Goal: Transaction & Acquisition: Purchase product/service

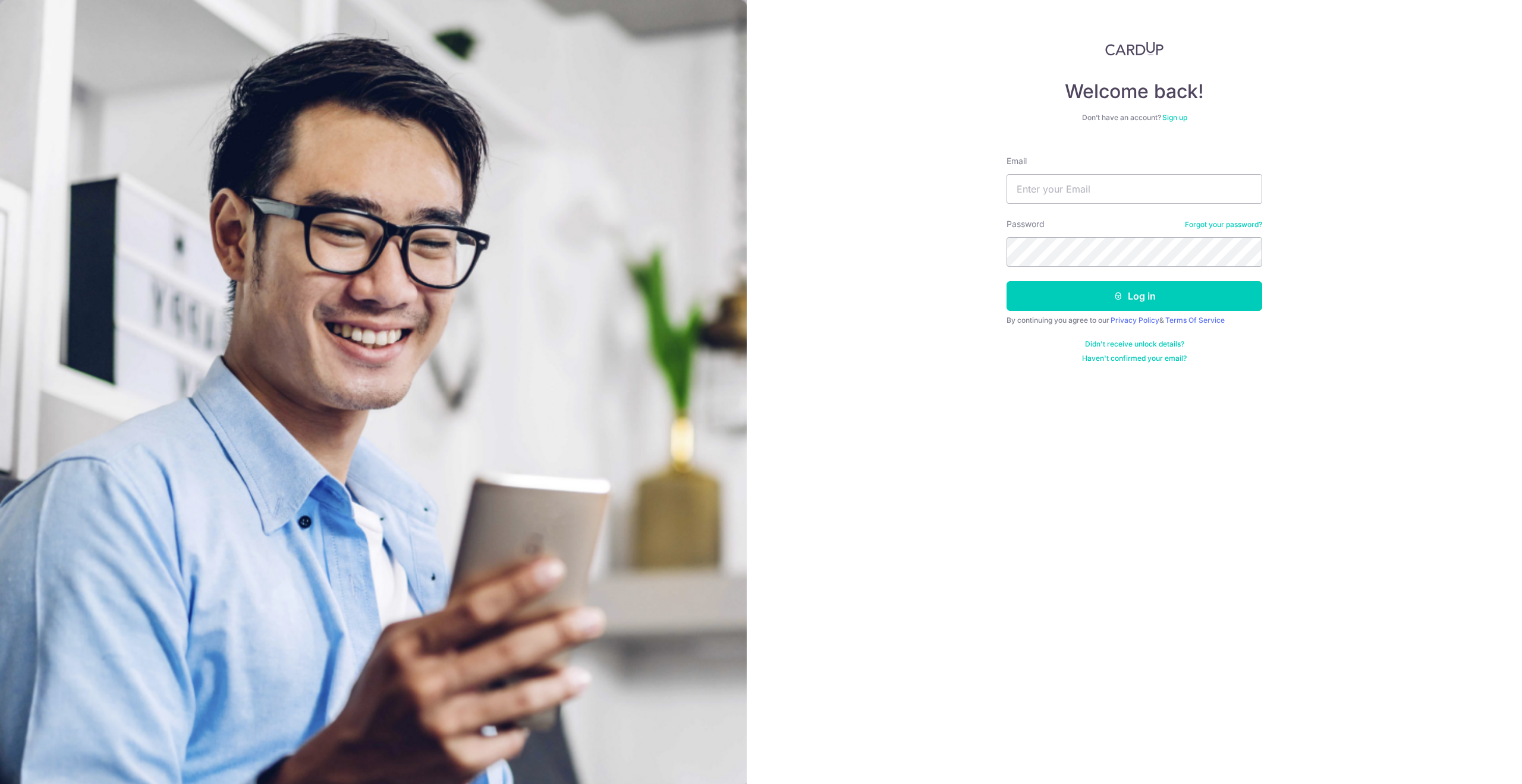
drag, startPoint x: 780, startPoint y: 208, endPoint x: 947, endPoint y: 225, distance: 167.9
click at [783, 208] on div "Welcome back! Don’t have an account? Sign up Email Password Forgot your passwor…" at bounding box center [1134, 392] width 775 height 784
click at [1064, 191] on input "Email" at bounding box center [1134, 189] width 256 height 30
type input "weiguang747@gmail.com"
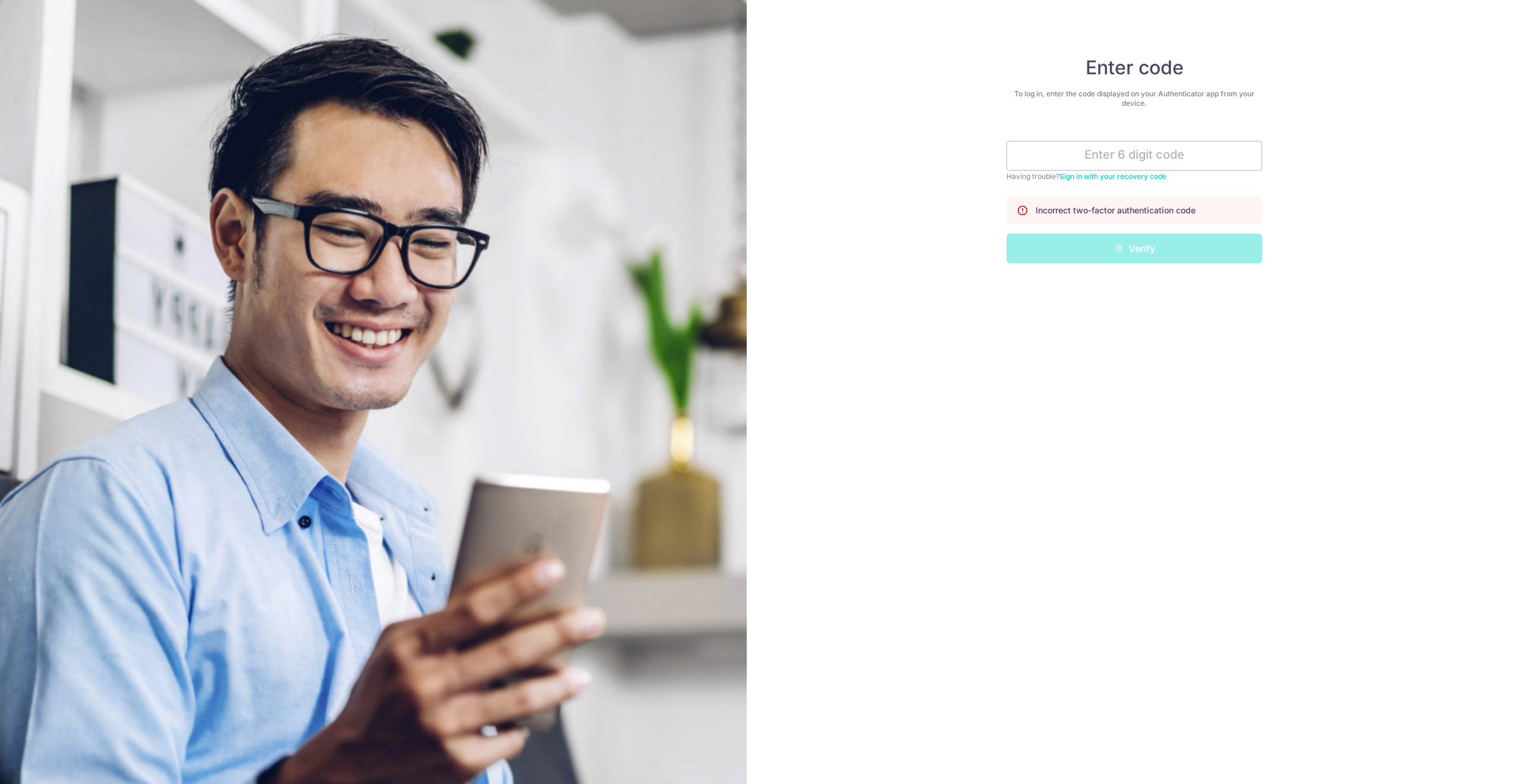
drag, startPoint x: 1011, startPoint y: 361, endPoint x: 1009, endPoint y: 344, distance: 17.1
click at [1010, 361] on div "Enter code To log in, enter the code displayed on your Authenticator app from y…" at bounding box center [1134, 392] width 775 height 784
click at [1136, 157] on input "text" at bounding box center [1134, 155] width 256 height 30
type input "615694"
click at [897, 293] on div "Enter code To log in, enter the code displayed on your Authenticator app from y…" at bounding box center [1134, 392] width 775 height 784
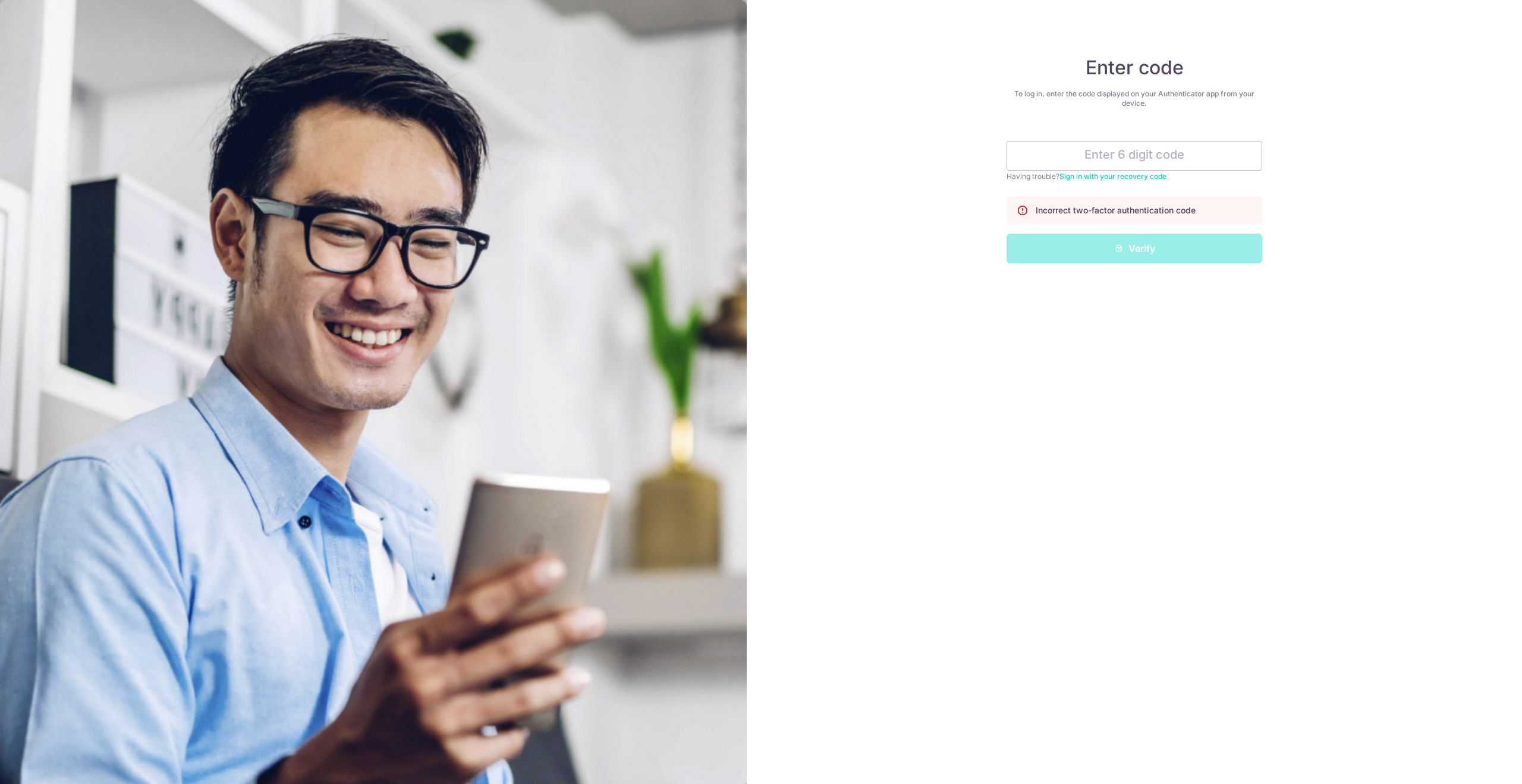
drag, startPoint x: 1299, startPoint y: 186, endPoint x: 1277, endPoint y: 183, distance: 22.2
click at [1299, 186] on div "Enter code To log in, enter the code displayed on your Authenticator app from y…" at bounding box center [1134, 392] width 775 height 784
click at [1151, 153] on input "text" at bounding box center [1134, 155] width 256 height 30
type input "615694"
click at [1344, 212] on div "Enter code To log in, enter the code displayed on your Authenticator app from y…" at bounding box center [1134, 392] width 775 height 784
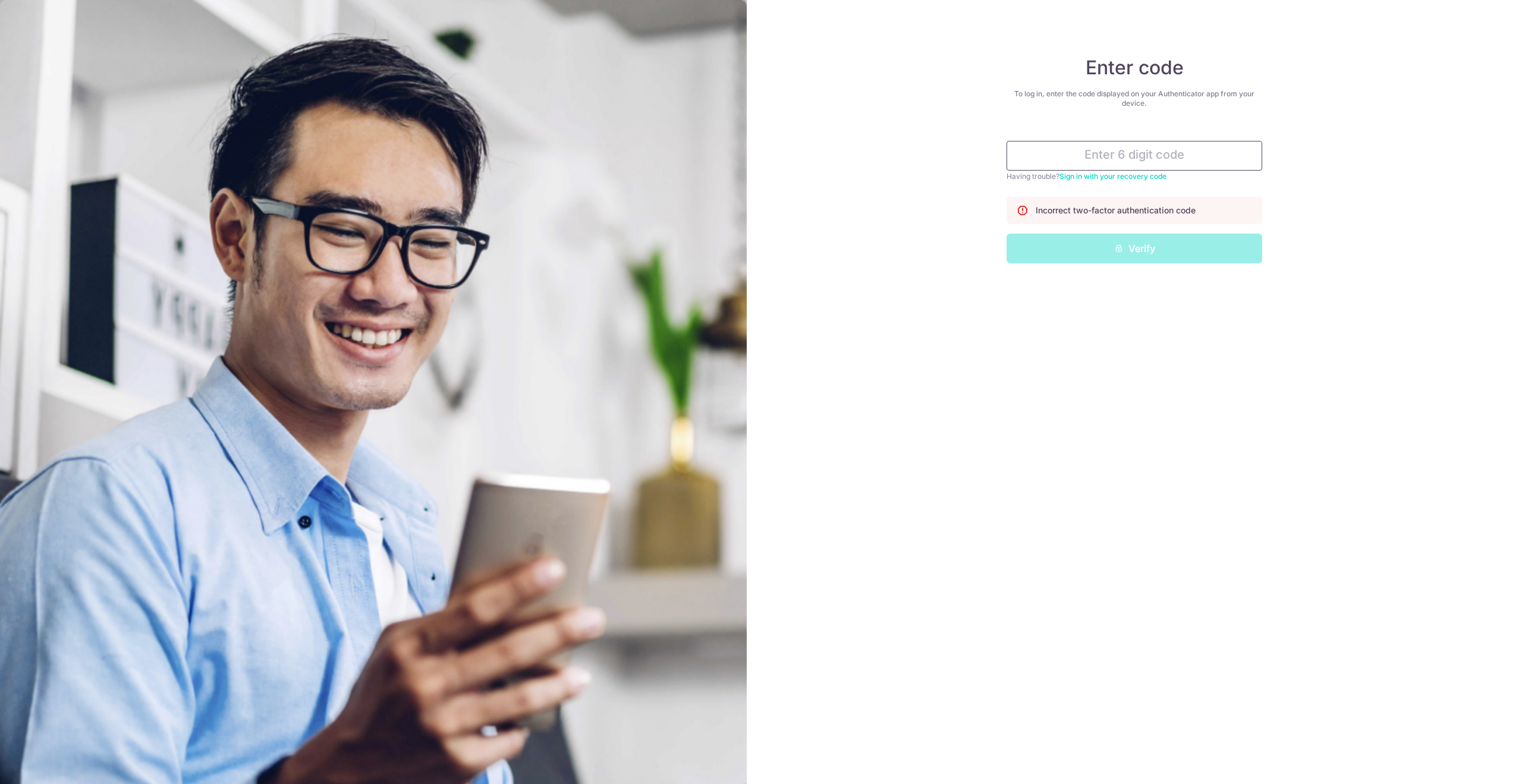
click at [1124, 154] on input "text" at bounding box center [1134, 155] width 256 height 30
drag, startPoint x: 1232, startPoint y: 362, endPoint x: 1240, endPoint y: 193, distance: 169.2
click at [1232, 361] on div "Enter code To log in, enter the code displayed on your Authenticator app from y…" at bounding box center [1134, 392] width 775 height 784
click at [1119, 158] on input "text" at bounding box center [1134, 155] width 256 height 30
paste input "418172"
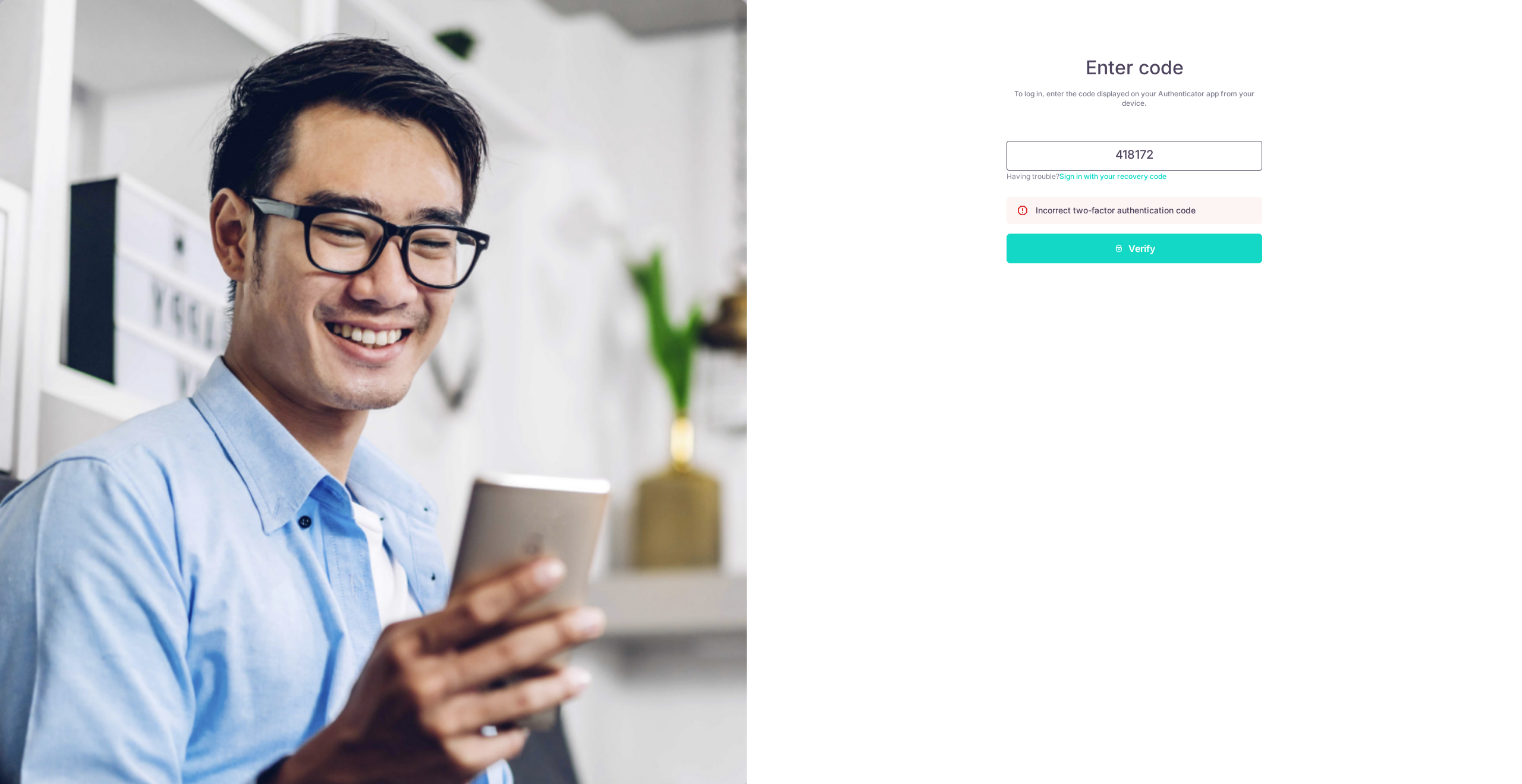
type input "418172"
click at [1151, 254] on button "Verify" at bounding box center [1134, 248] width 256 height 30
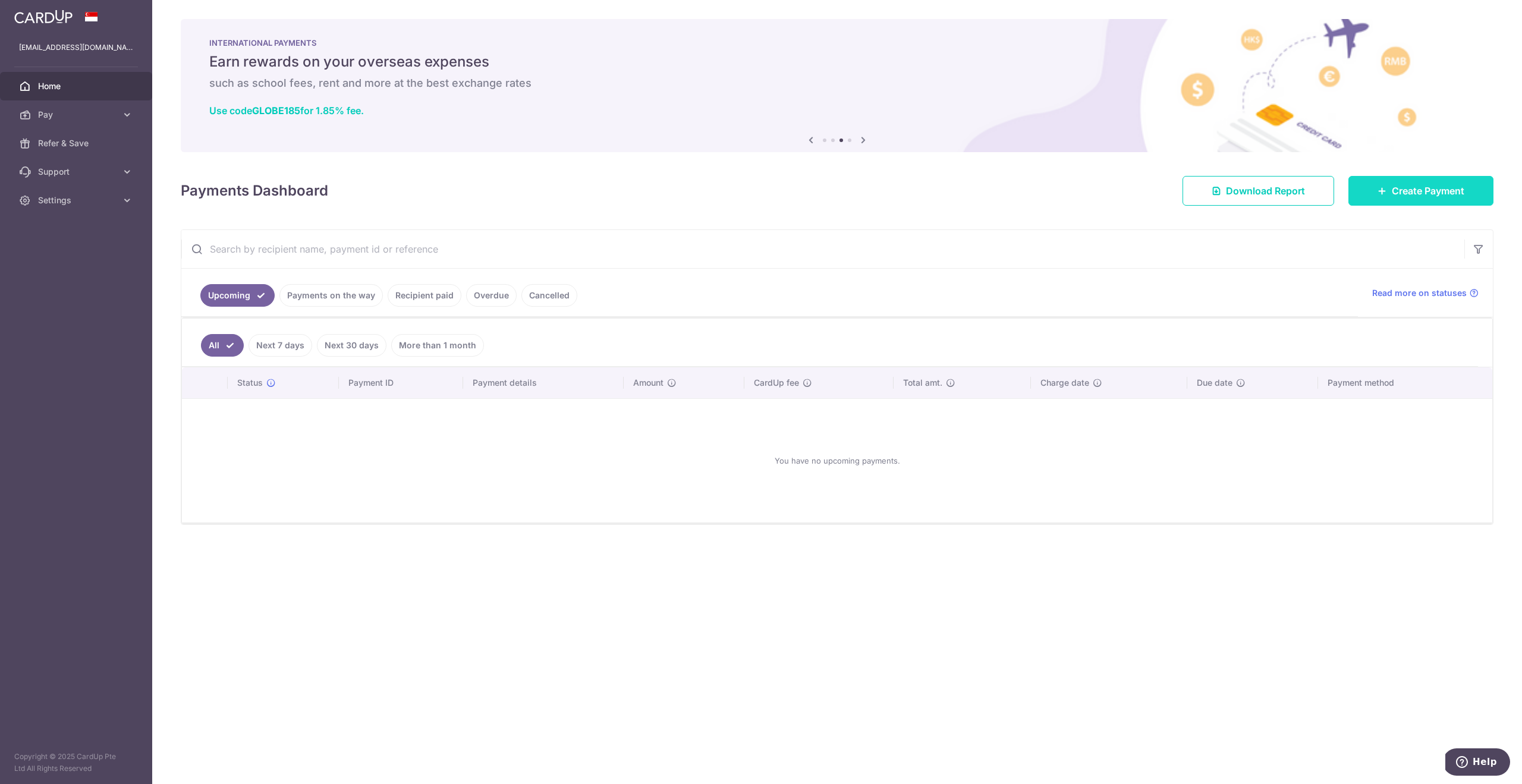
click at [1385, 196] on link "Create Payment" at bounding box center [1421, 191] width 145 height 30
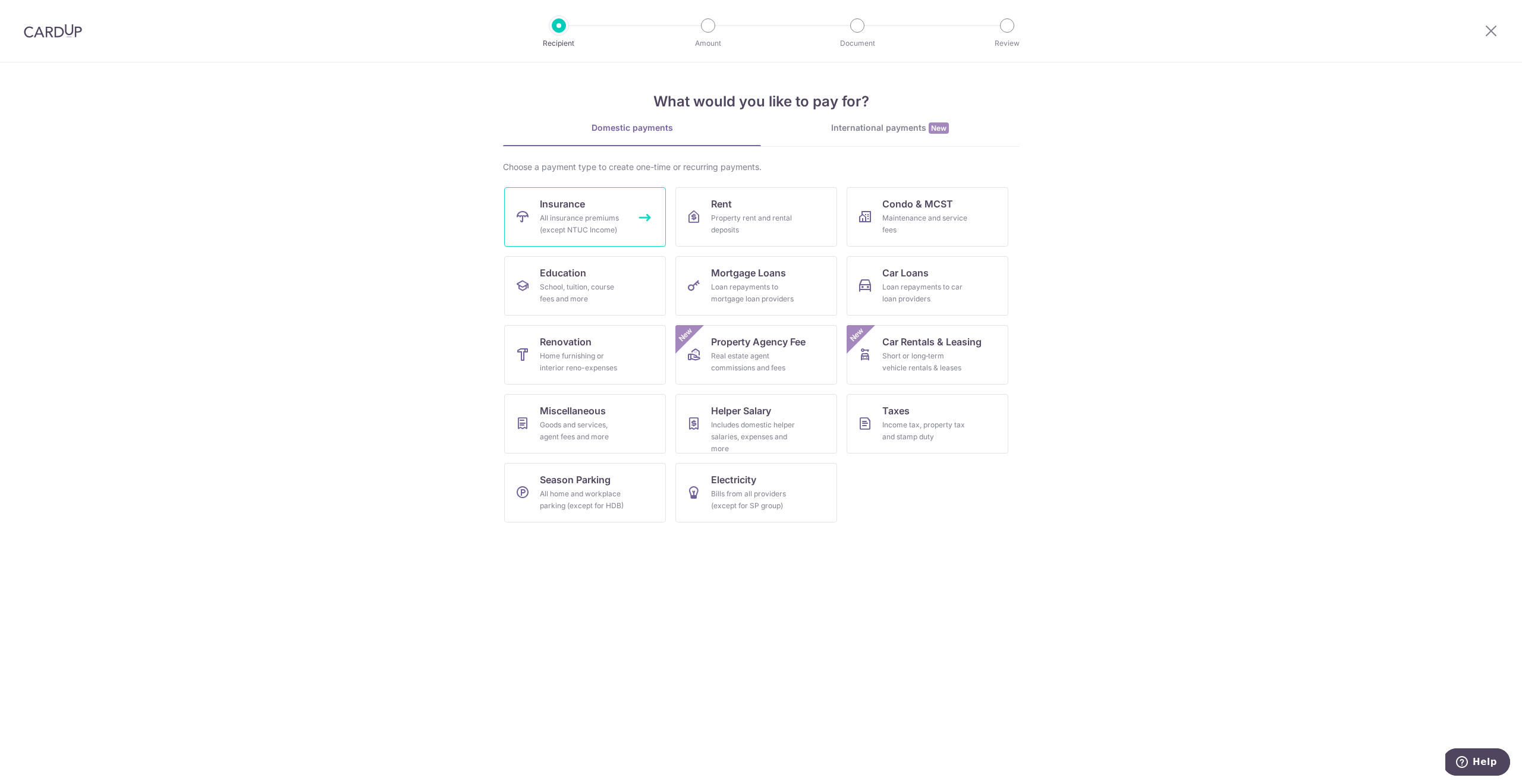
click at [630, 235] on link "Insurance All insurance premiums (except NTUC Income)" at bounding box center [585, 217] width 162 height 59
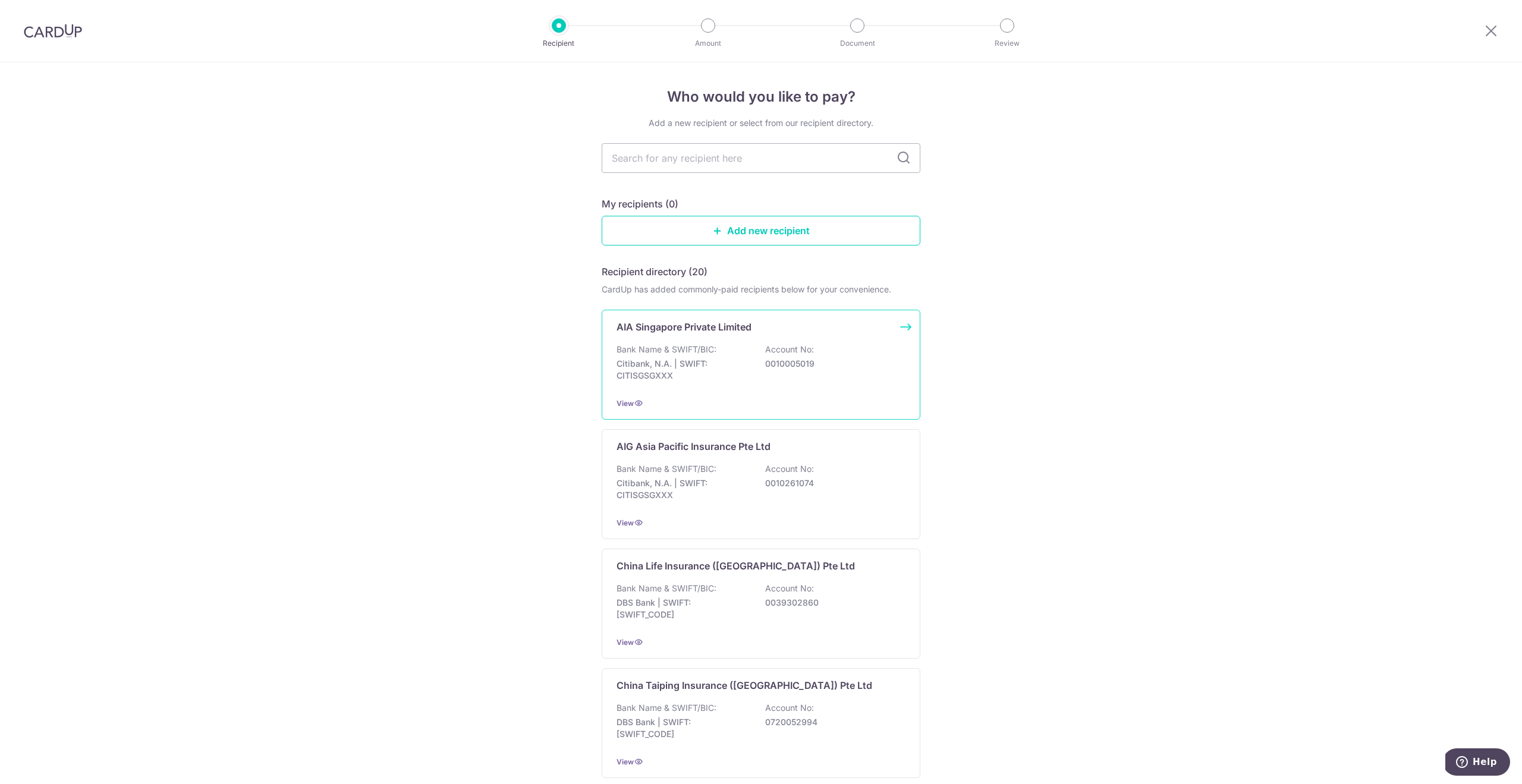
click at [666, 336] on div "AIA Singapore Private Limited Bank Name & SWIFT/BIC: Citibank, N.A. | SWIFT: CI…" at bounding box center [761, 364] width 319 height 110
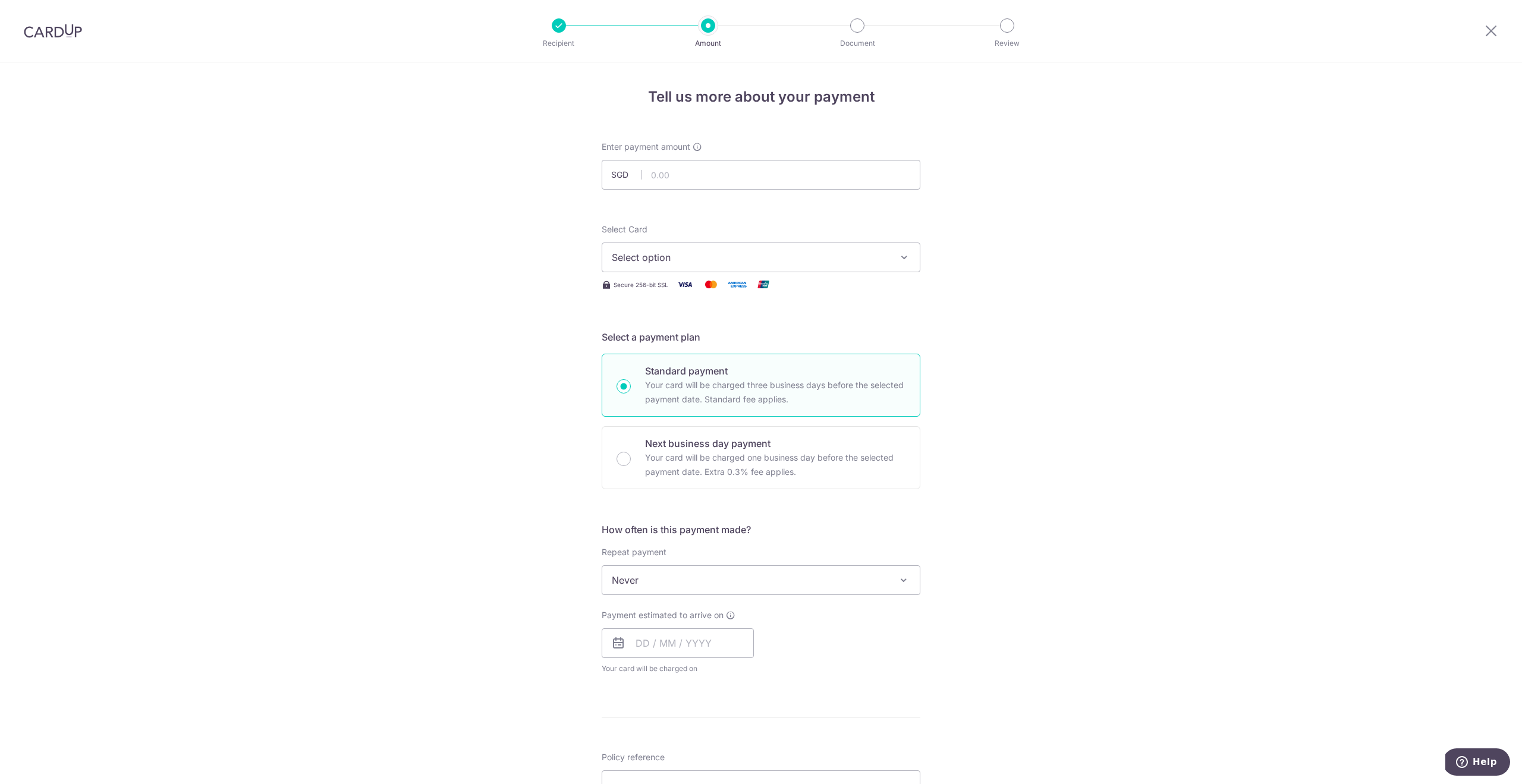
click at [698, 252] on span "Select option" at bounding box center [749, 258] width 277 height 14
click at [678, 344] on span "**** 3473" at bounding box center [663, 342] width 45 height 14
click at [740, 586] on span "Never" at bounding box center [761, 580] width 318 height 28
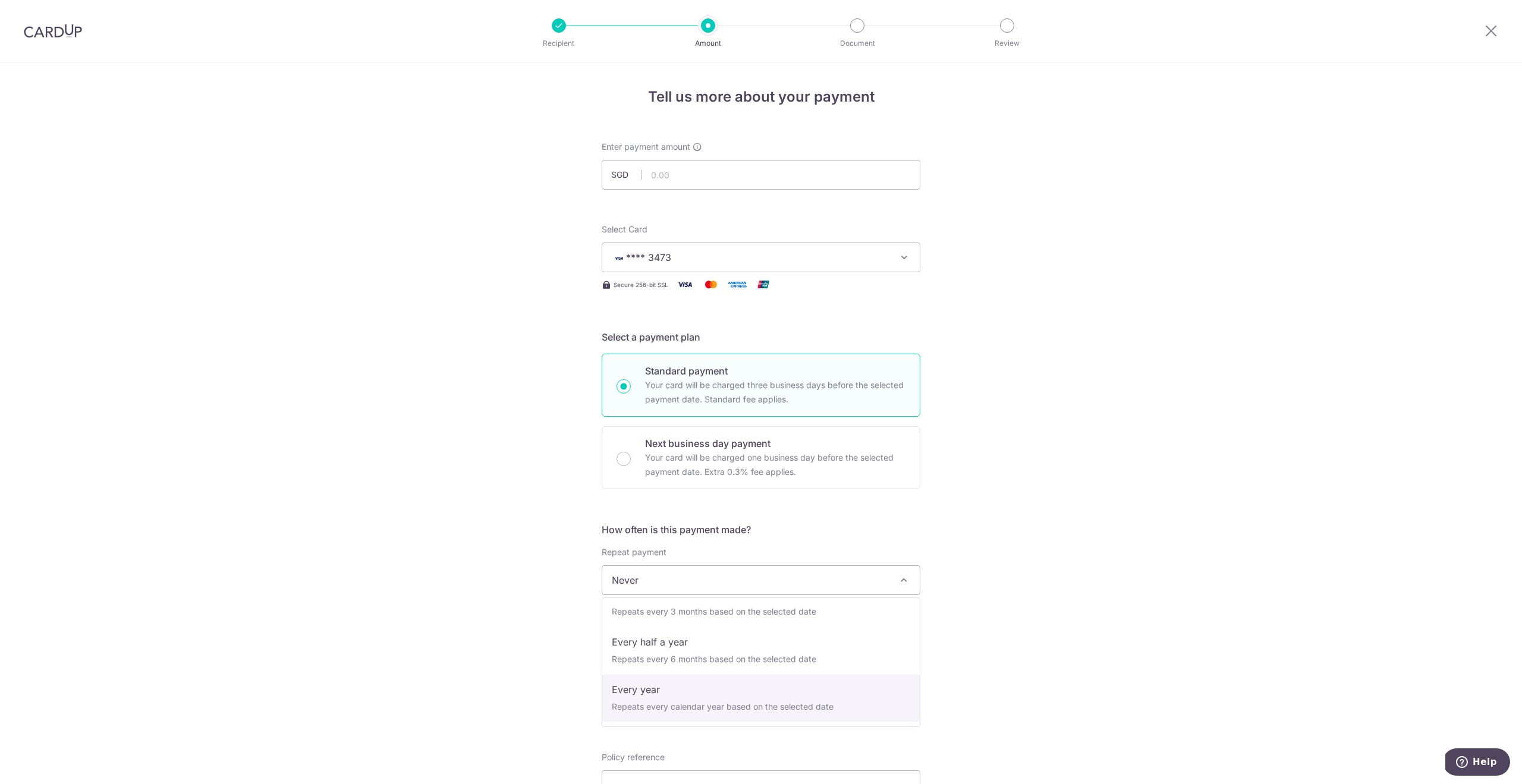
scroll to position [166, 0]
select select "6"
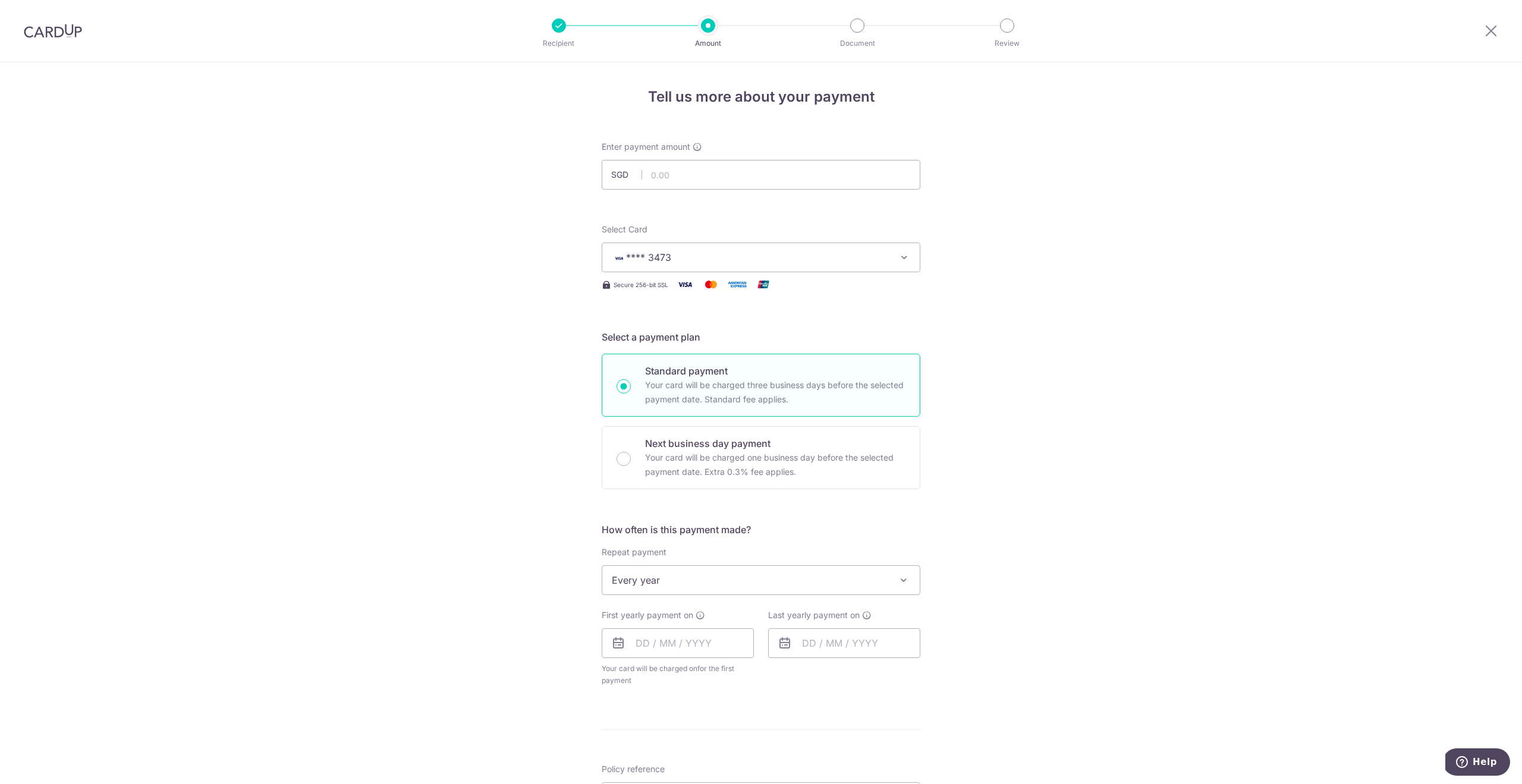
click at [1030, 605] on div "Tell us more about your payment Enter payment amount SGD Select Card **** 3473 …" at bounding box center [761, 606] width 1522 height 1087
click at [676, 174] on input "text" at bounding box center [761, 174] width 319 height 30
type input "371.82"
click at [1041, 452] on div "Tell us more about your payment Enter payment amount SGD 371.82 Select Card ***…" at bounding box center [761, 606] width 1522 height 1087
click at [667, 641] on input "text" at bounding box center [677, 643] width 152 height 30
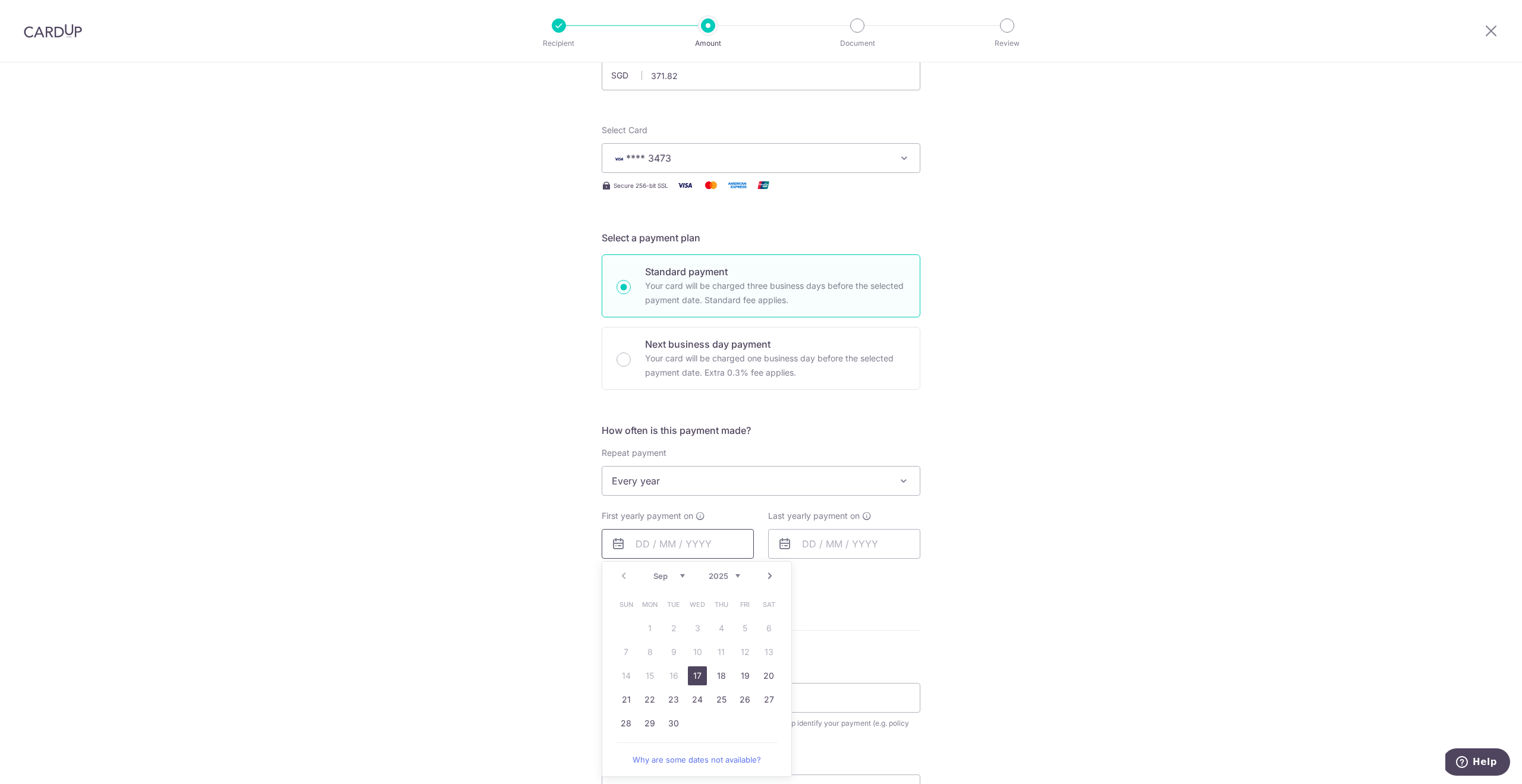
scroll to position [101, 0]
click at [648, 695] on link "22" at bounding box center [650, 698] width 19 height 19
type input "[DATE]"
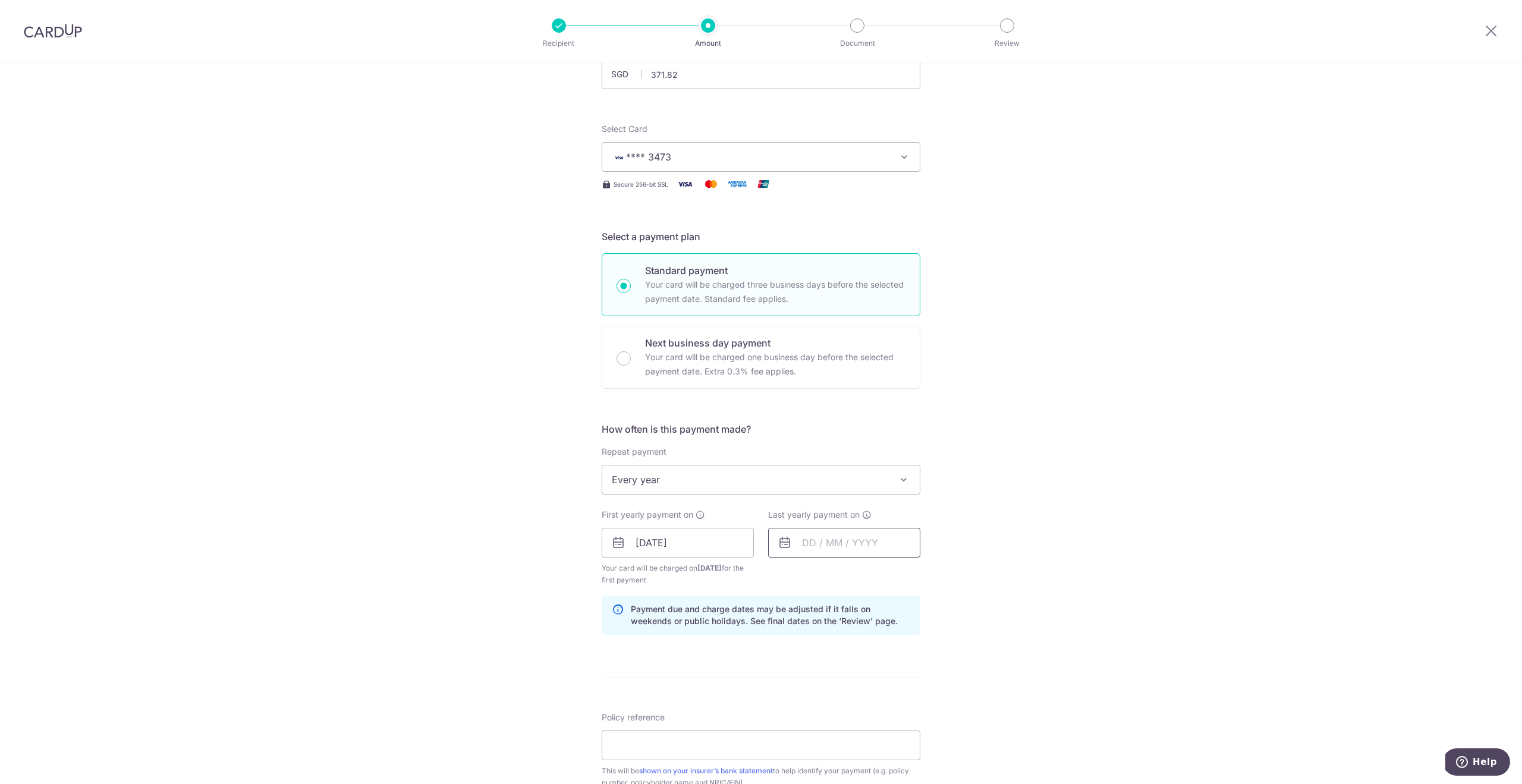
click at [809, 544] on input "text" at bounding box center [844, 542] width 152 height 30
click at [1074, 557] on div "Tell us more about your payment Enter payment amount SGD 371.82 371.82 Select C…" at bounding box center [761, 530] width 1522 height 1136
click at [1049, 595] on div "Tell us more about your payment Enter payment amount SGD 371.82 371.82 Select C…" at bounding box center [761, 530] width 1522 height 1136
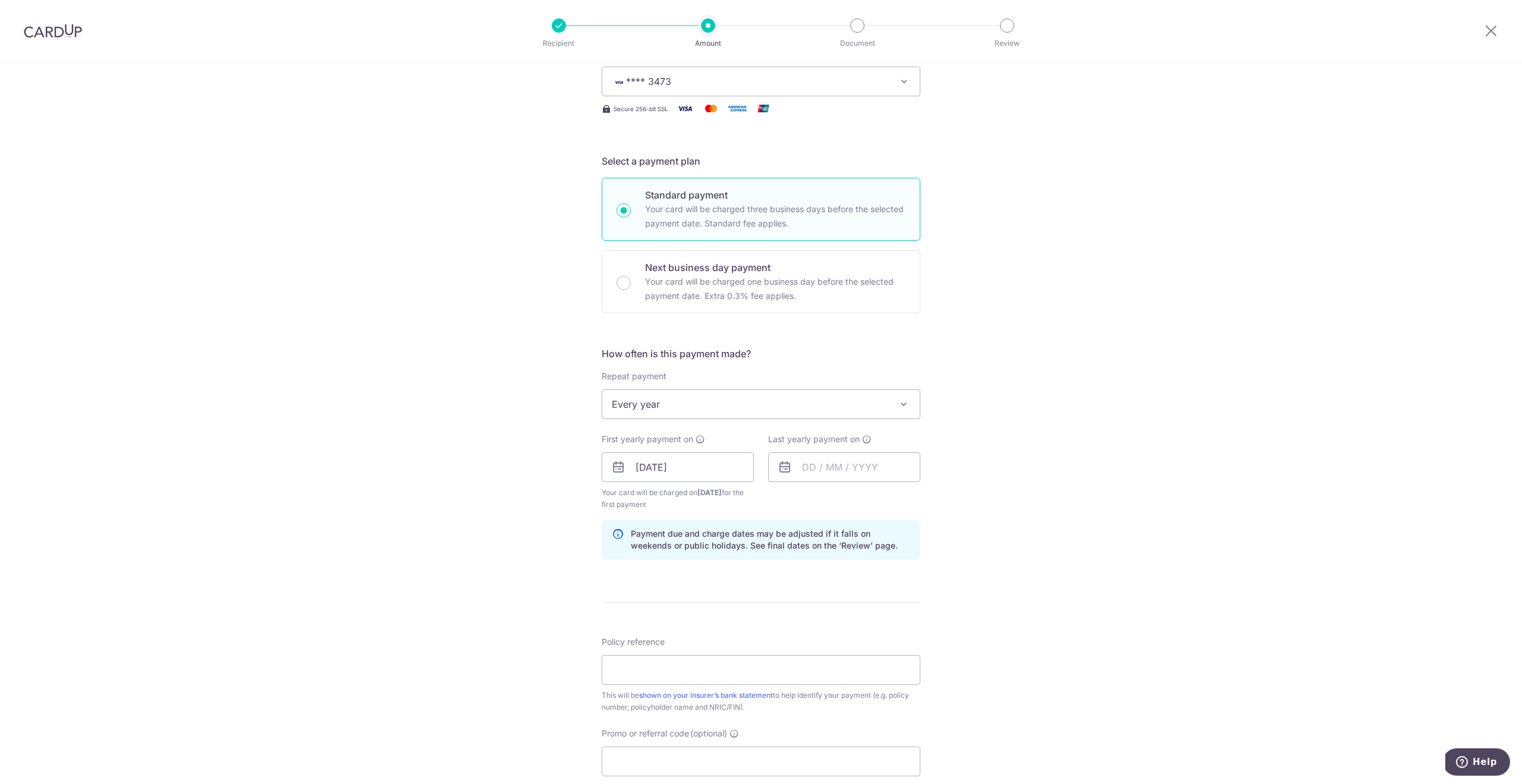
scroll to position [201, 0]
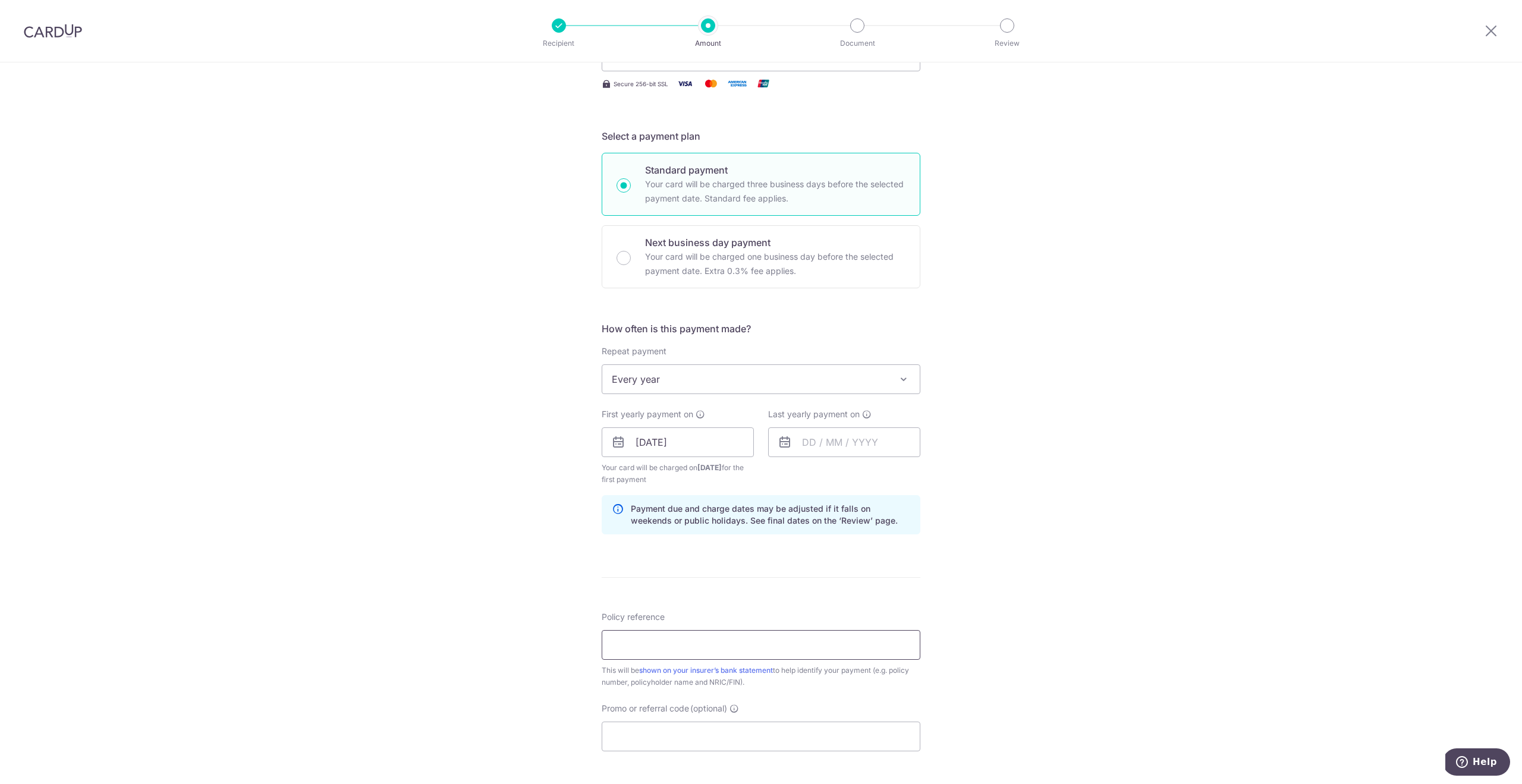
click at [791, 635] on input "Policy reference" at bounding box center [761, 644] width 319 height 30
type input "P566870240"
click at [859, 731] on input "Promo or referral code (optional)" at bounding box center [761, 736] width 319 height 30
paste input "REC185"
type input "REC185"
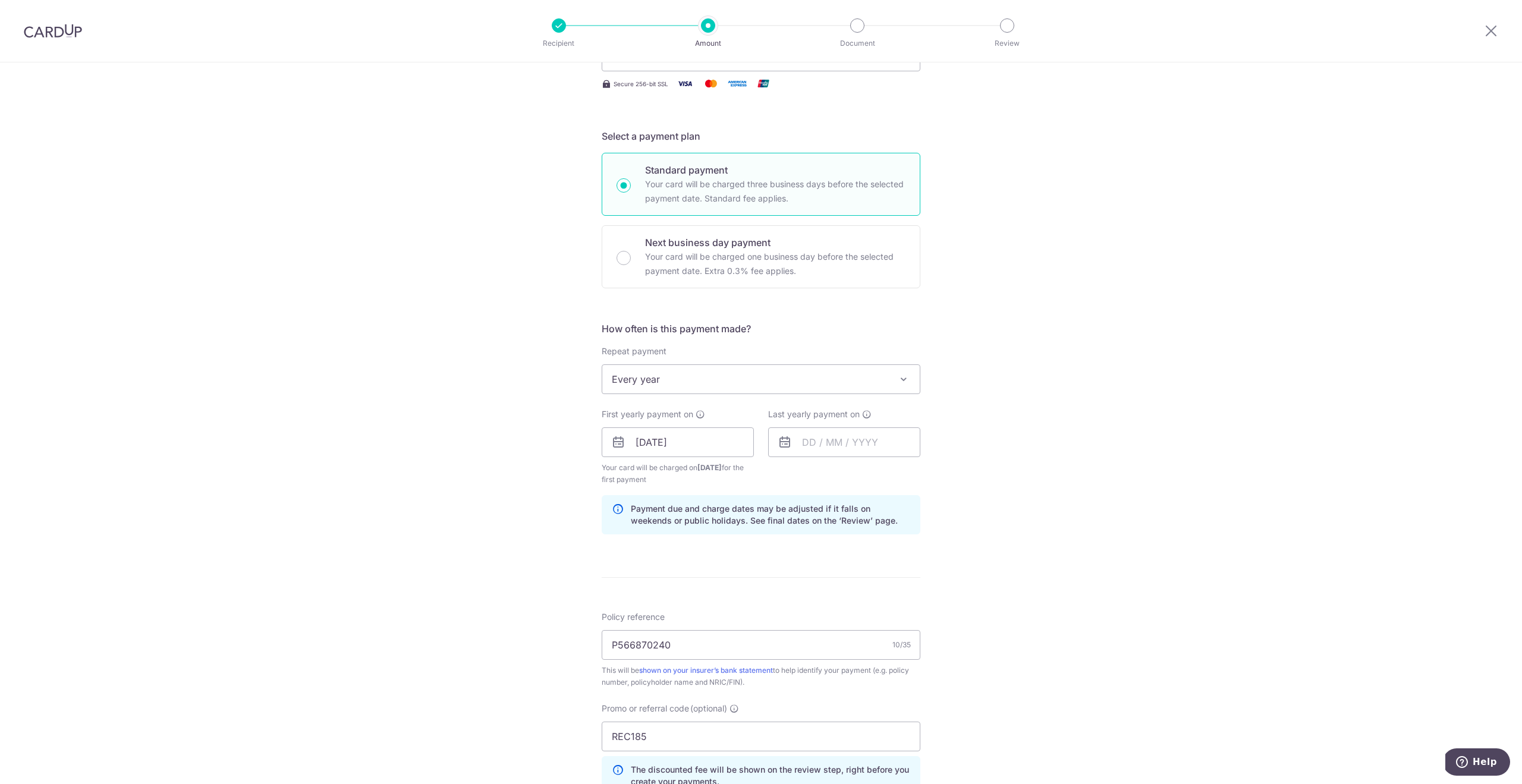
click at [1085, 655] on div "Tell us more about your payment Enter payment amount SGD 371.82 371.82 Select C…" at bounding box center [761, 455] width 1522 height 1189
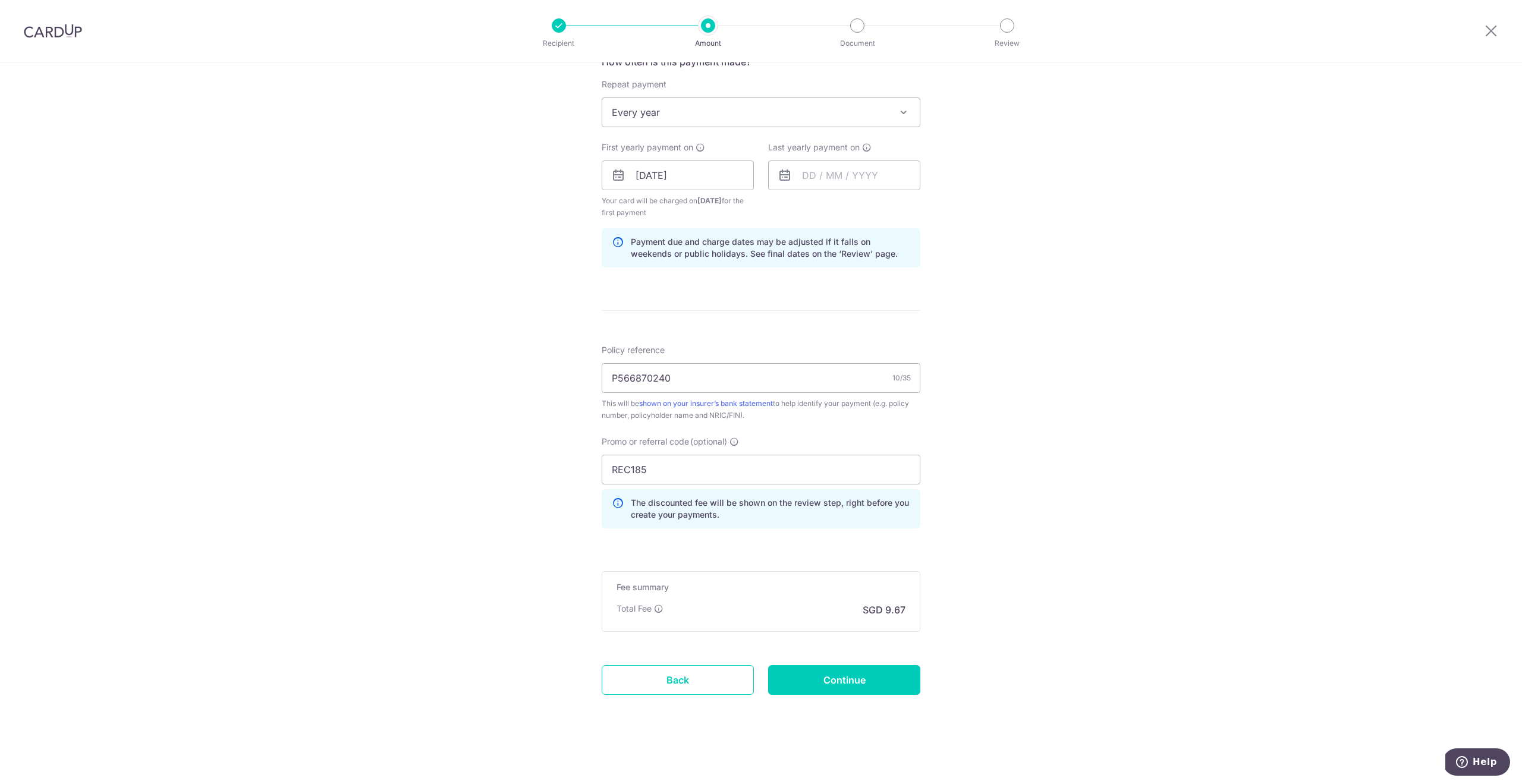
scroll to position [468, 0]
click at [889, 666] on input "Continue" at bounding box center [844, 680] width 152 height 30
type input "Create Schedule"
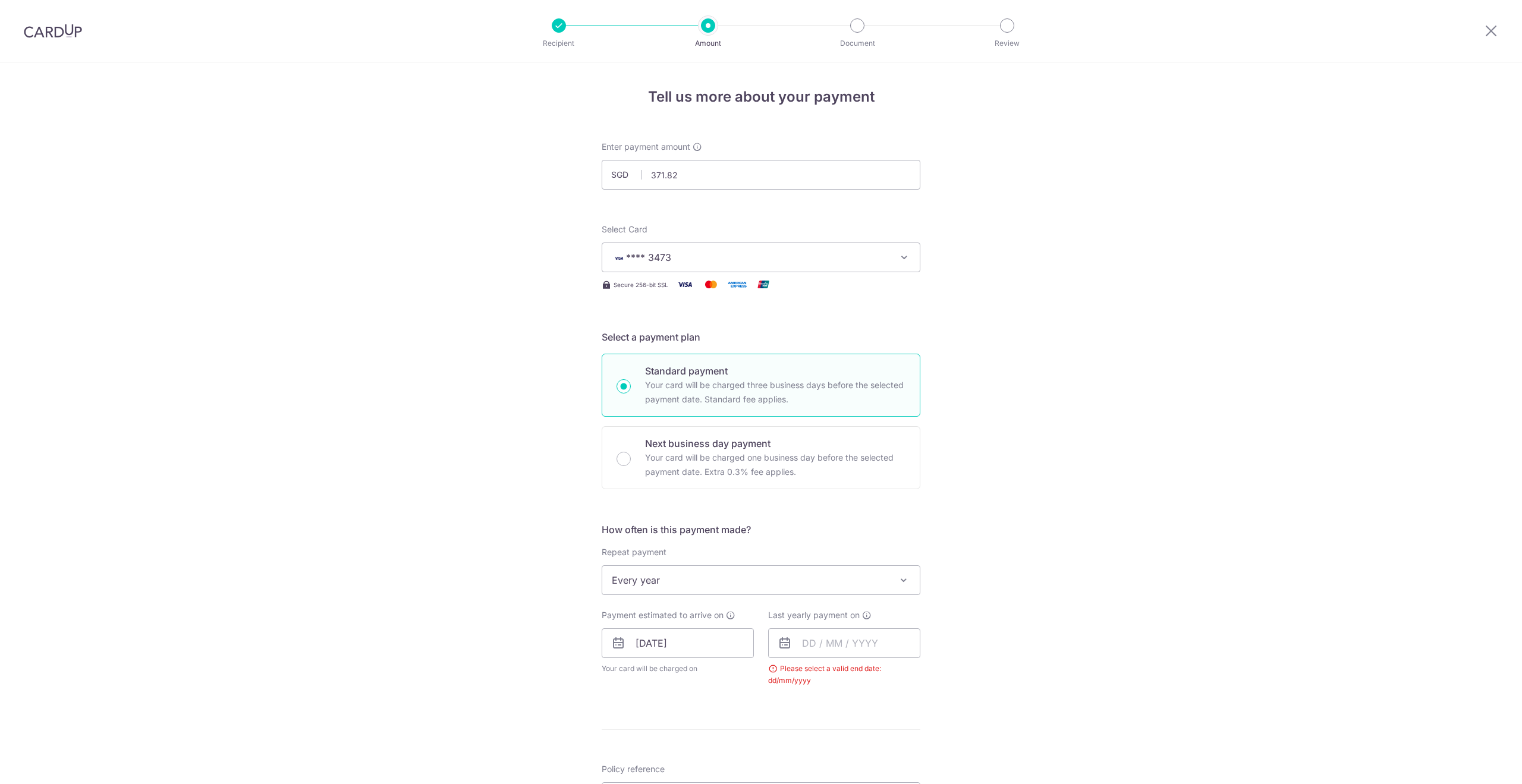
scroll to position [419, 0]
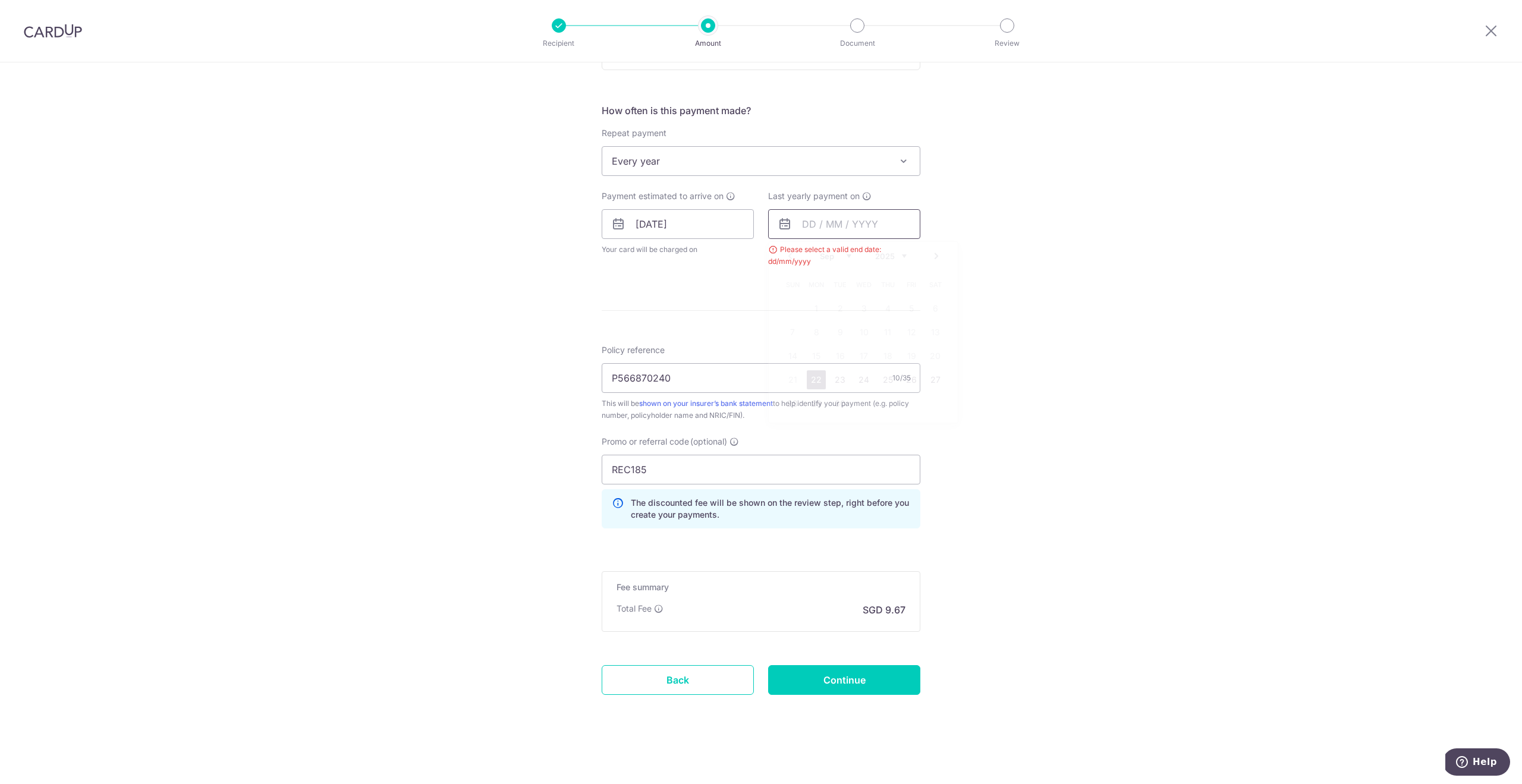
click at [840, 226] on input "text" at bounding box center [844, 223] width 152 height 30
click at [930, 378] on link "22" at bounding box center [935, 379] width 19 height 19
type input "22/09/2035"
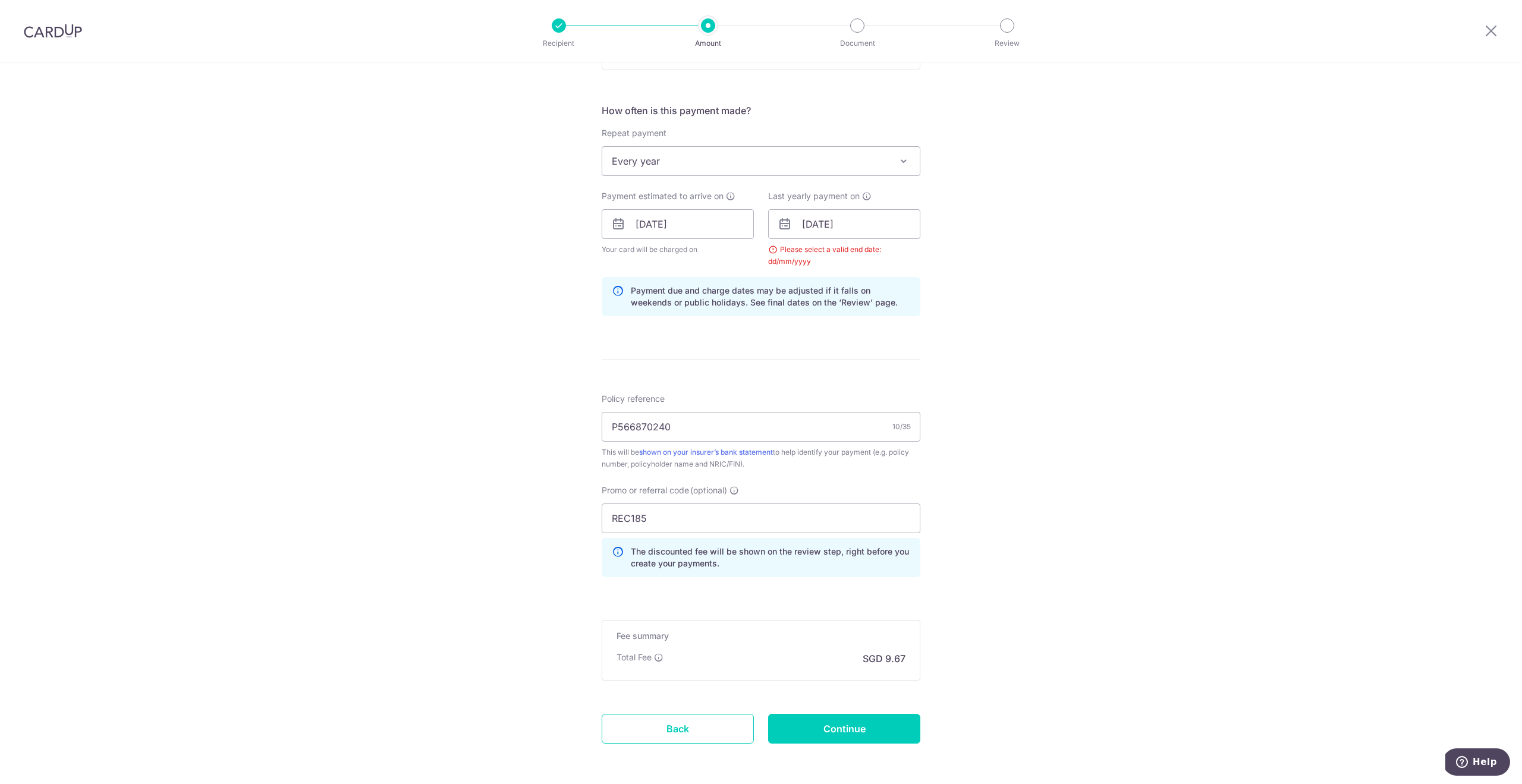
click at [1033, 316] on div "Tell us more about your payment Enter payment amount SGD 371.82 371.82 Select C…" at bounding box center [761, 238] width 1522 height 1189
click at [848, 728] on input "Continue" at bounding box center [844, 728] width 152 height 30
type input "Create Schedule"
click at [1078, 614] on div "Tell us more about your payment Enter payment amount SGD 371.82 371.82 Select C…" at bounding box center [761, 238] width 1522 height 1189
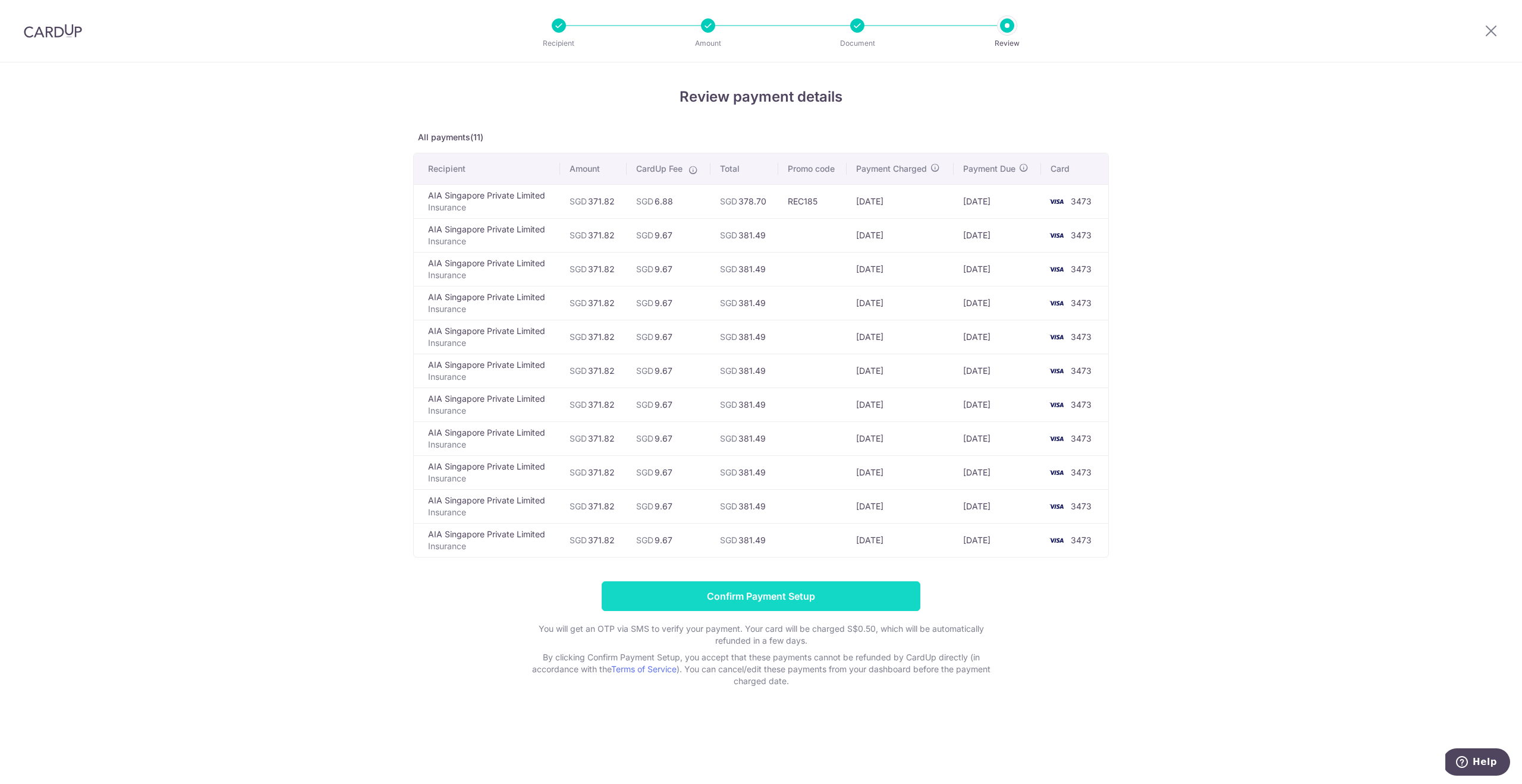
click at [822, 596] on input "Confirm Payment Setup" at bounding box center [761, 595] width 319 height 30
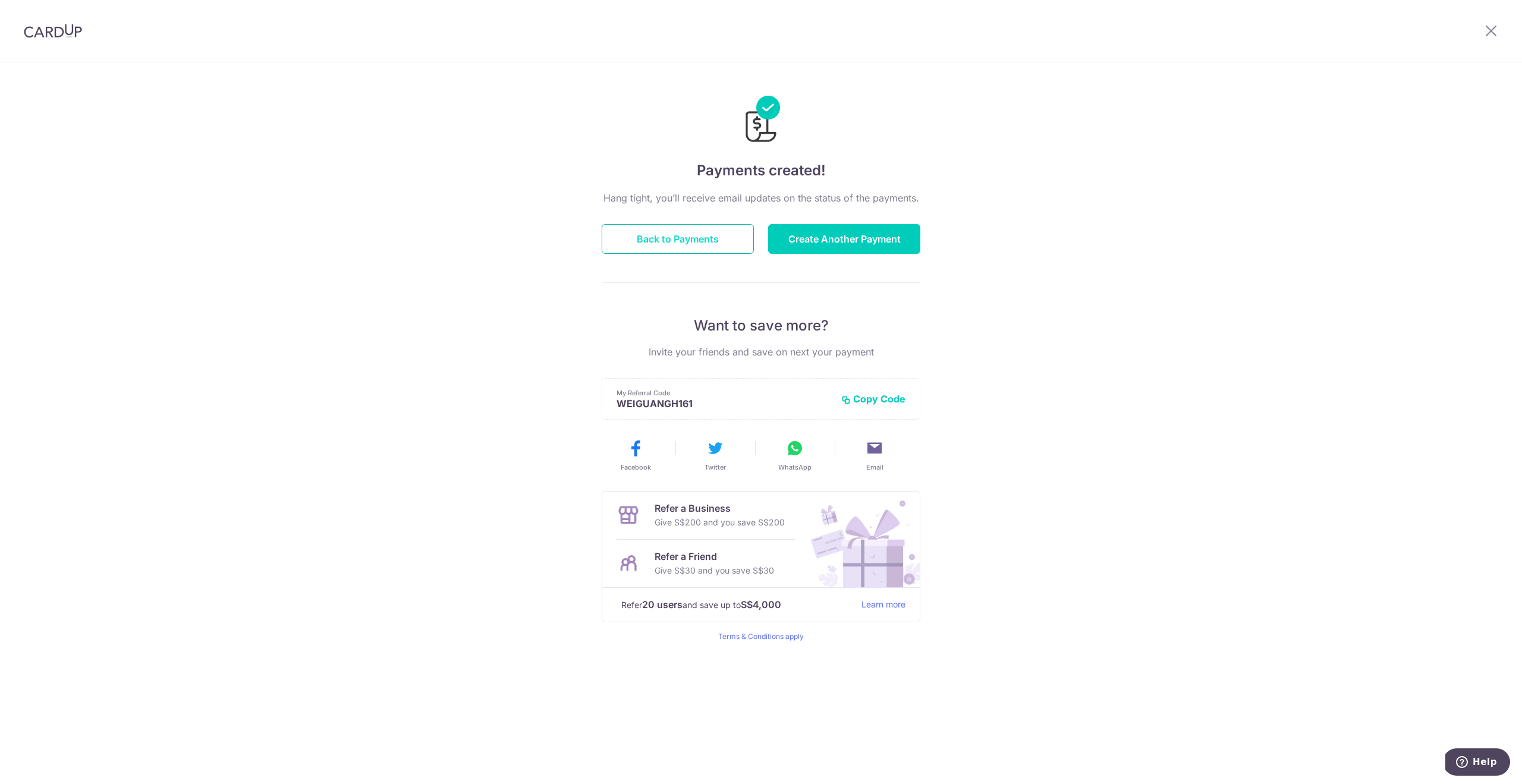
click at [684, 233] on button "Back to Payments" at bounding box center [677, 239] width 152 height 30
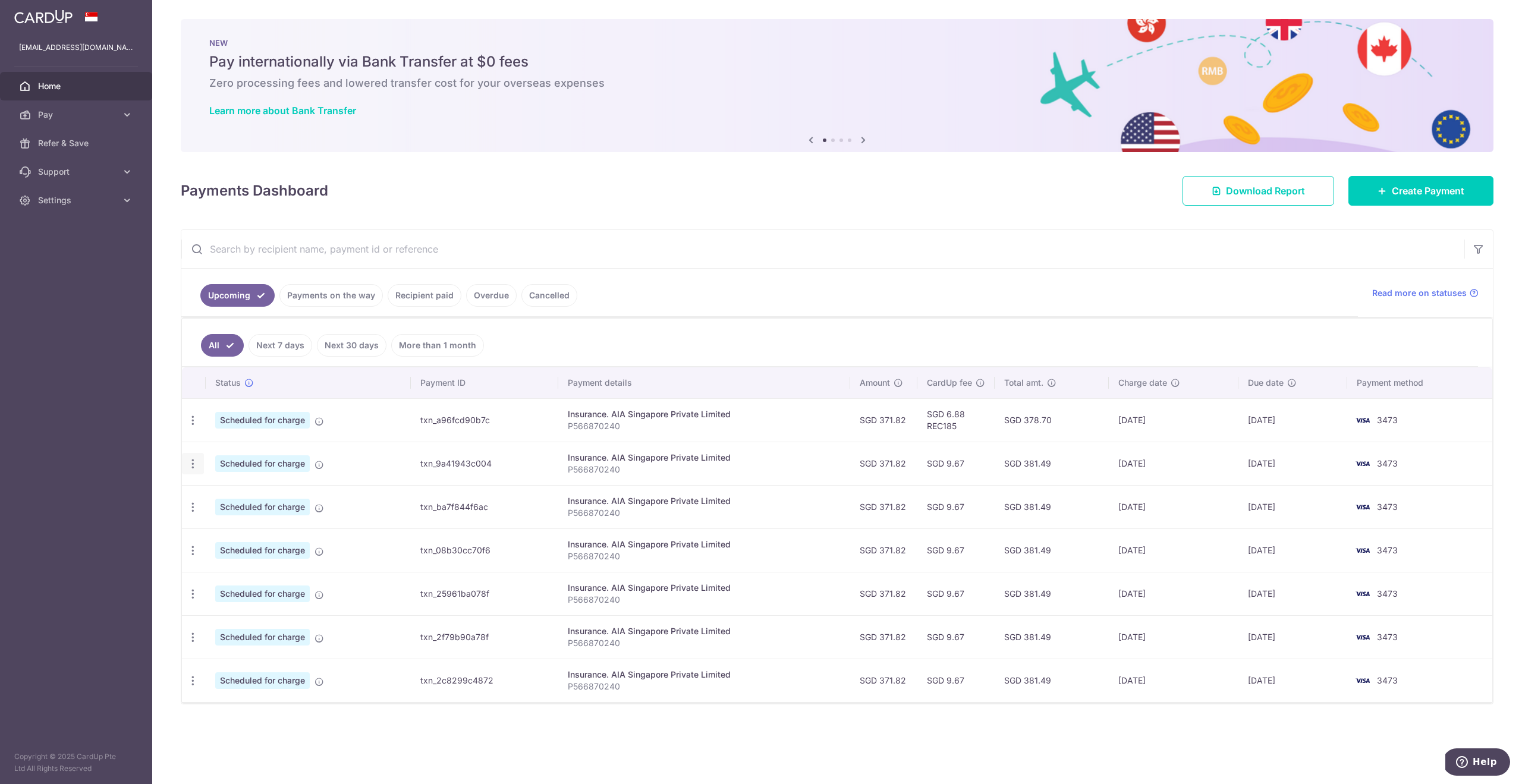
click at [190, 463] on icon "button" at bounding box center [193, 463] width 12 height 12
click at [231, 520] on span "Cancel payment" at bounding box center [256, 525] width 80 height 14
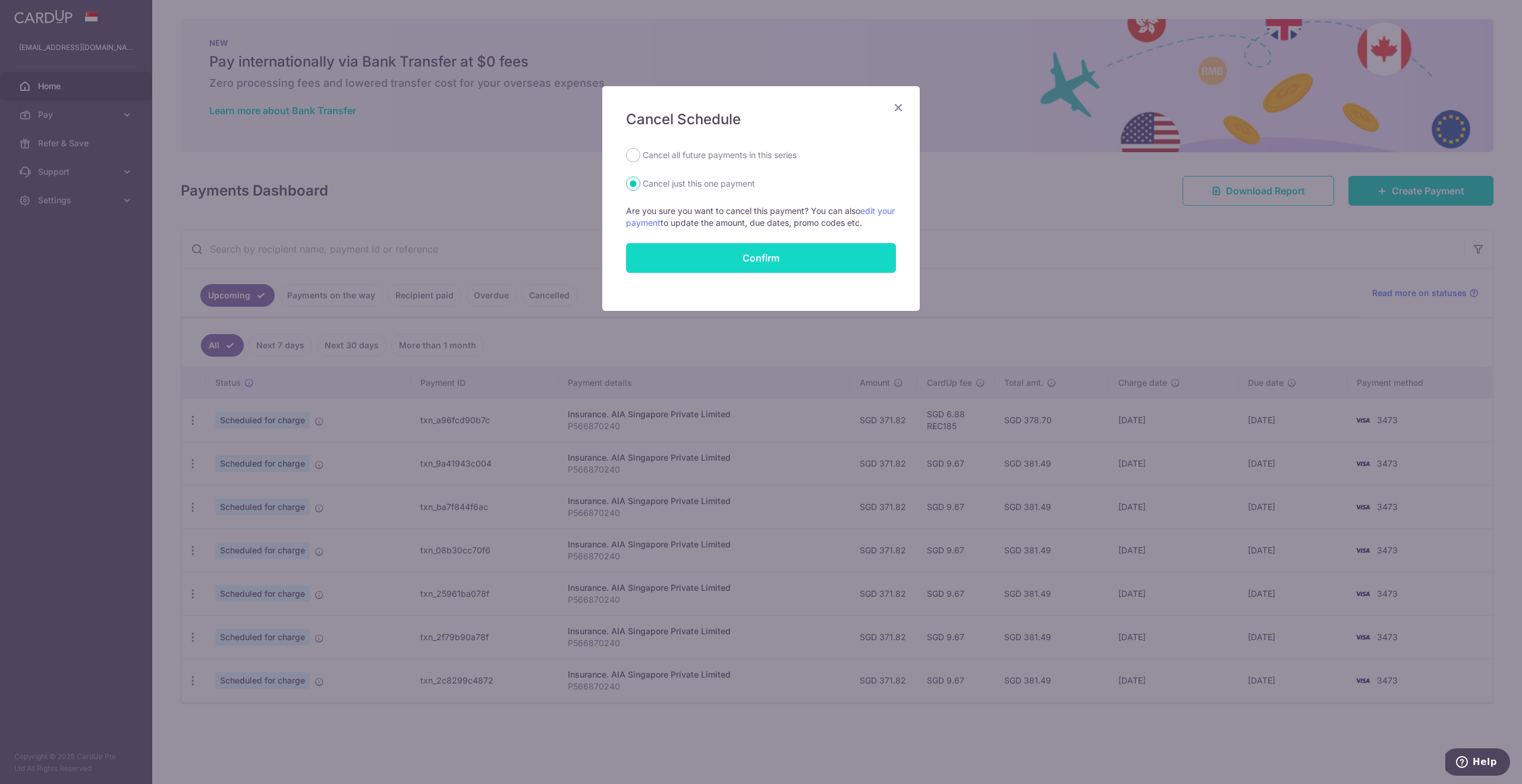
click at [777, 262] on button "Confirm" at bounding box center [761, 258] width 270 height 30
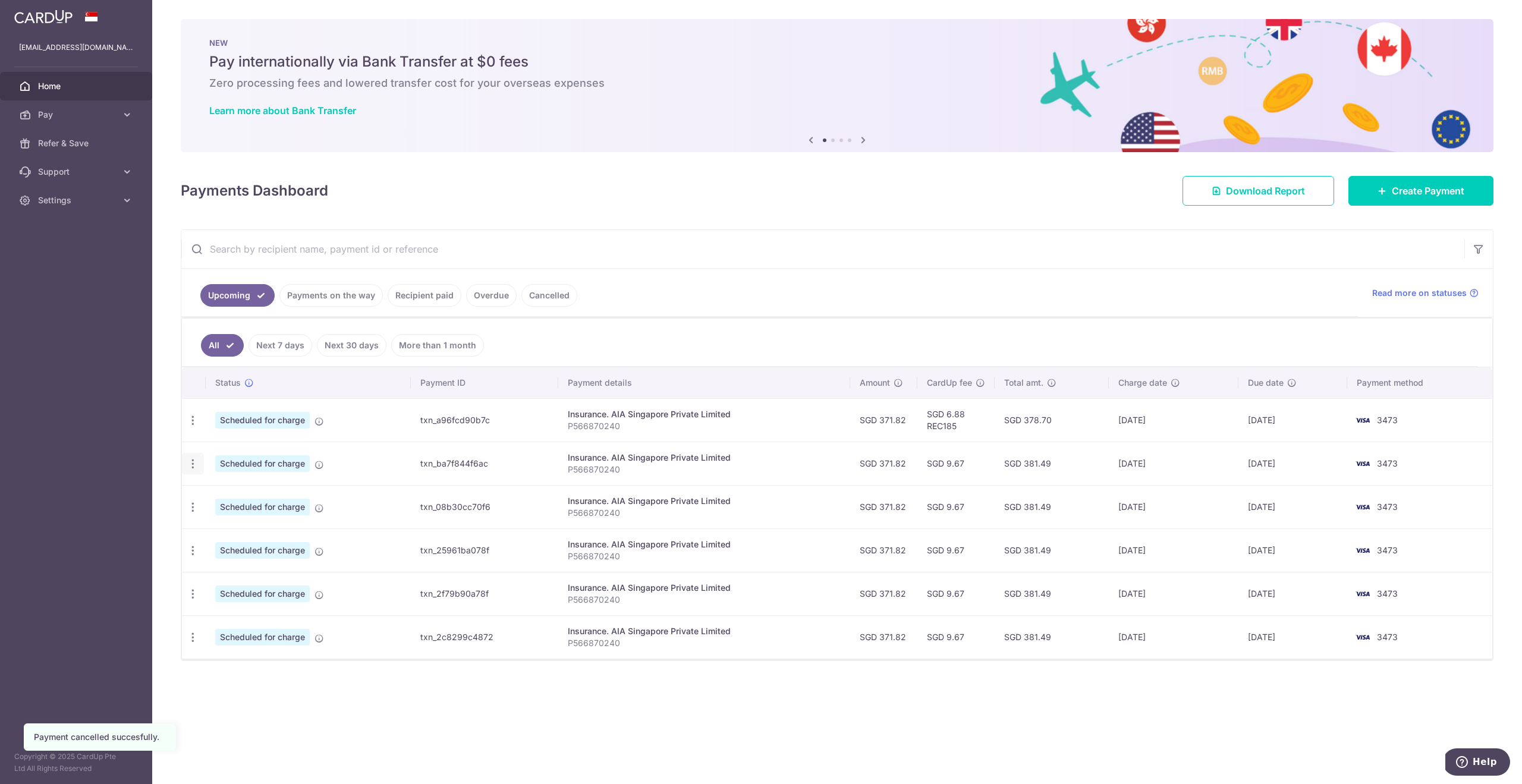
click at [189, 466] on icon "button" at bounding box center [193, 463] width 12 height 12
click at [245, 519] on span "Cancel payment" at bounding box center [256, 525] width 80 height 14
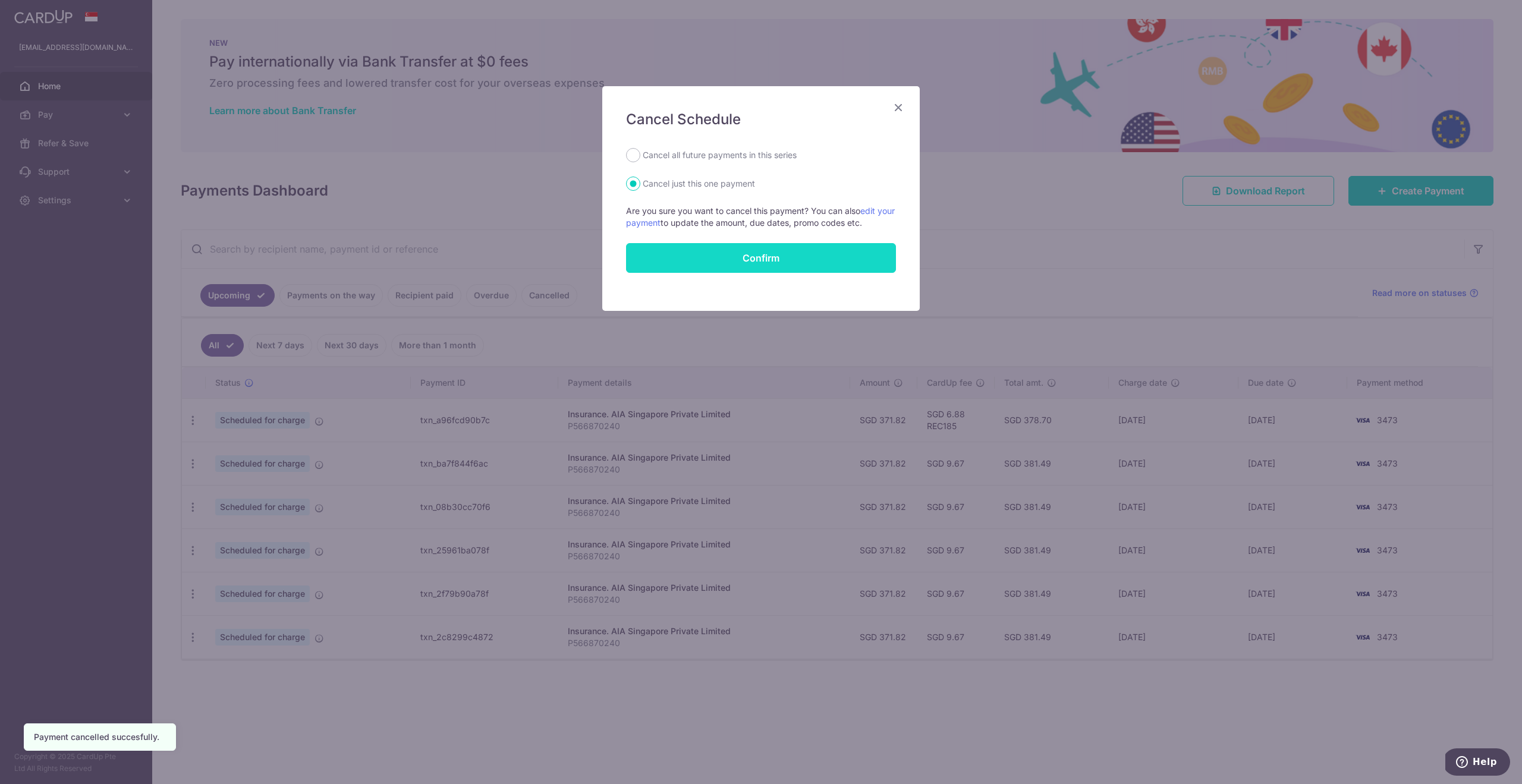
click at [760, 262] on button "Confirm" at bounding box center [761, 258] width 270 height 30
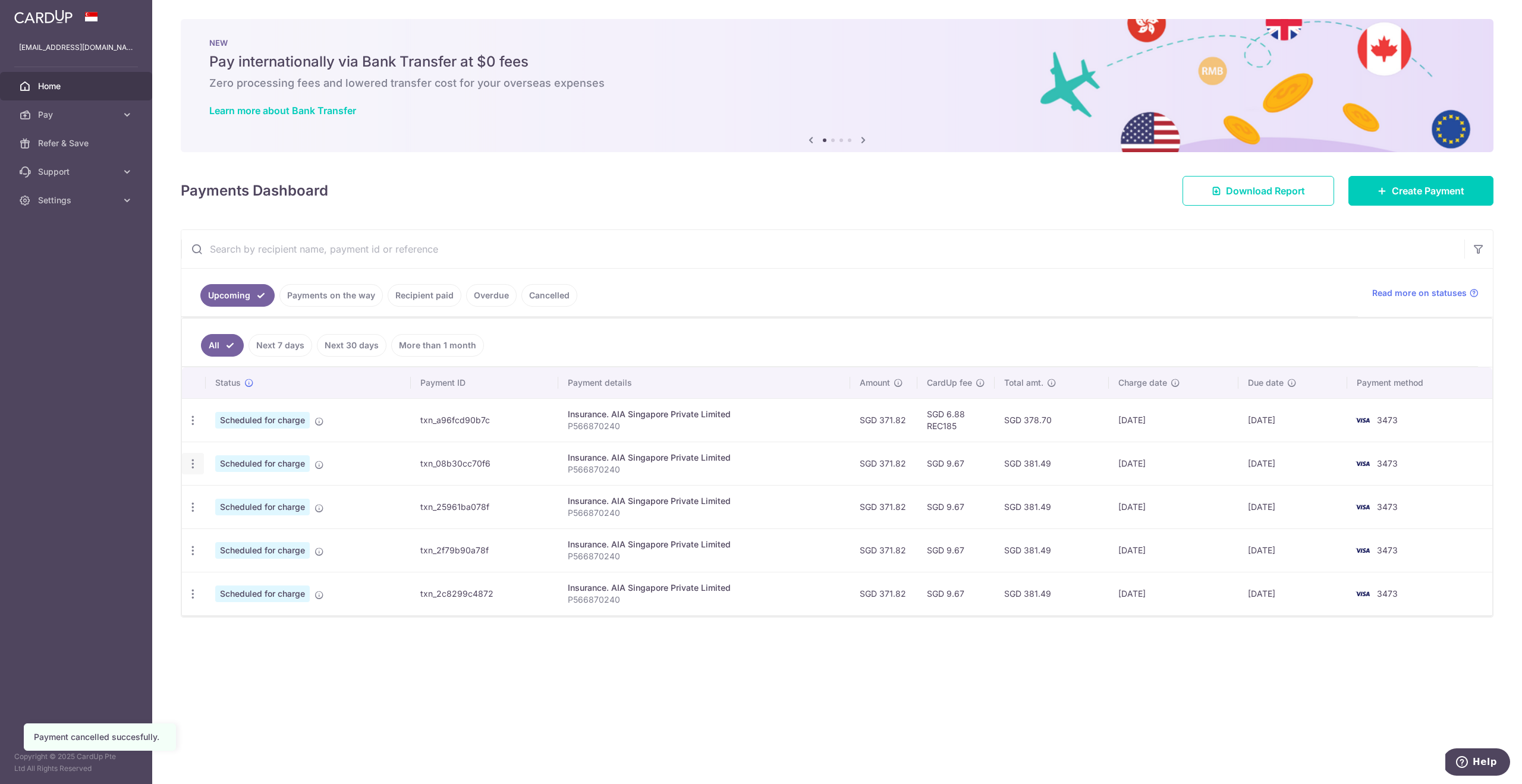
click at [193, 463] on icon "button" at bounding box center [193, 463] width 12 height 12
click at [212, 524] on link "Cancel payment" at bounding box center [245, 525] width 124 height 30
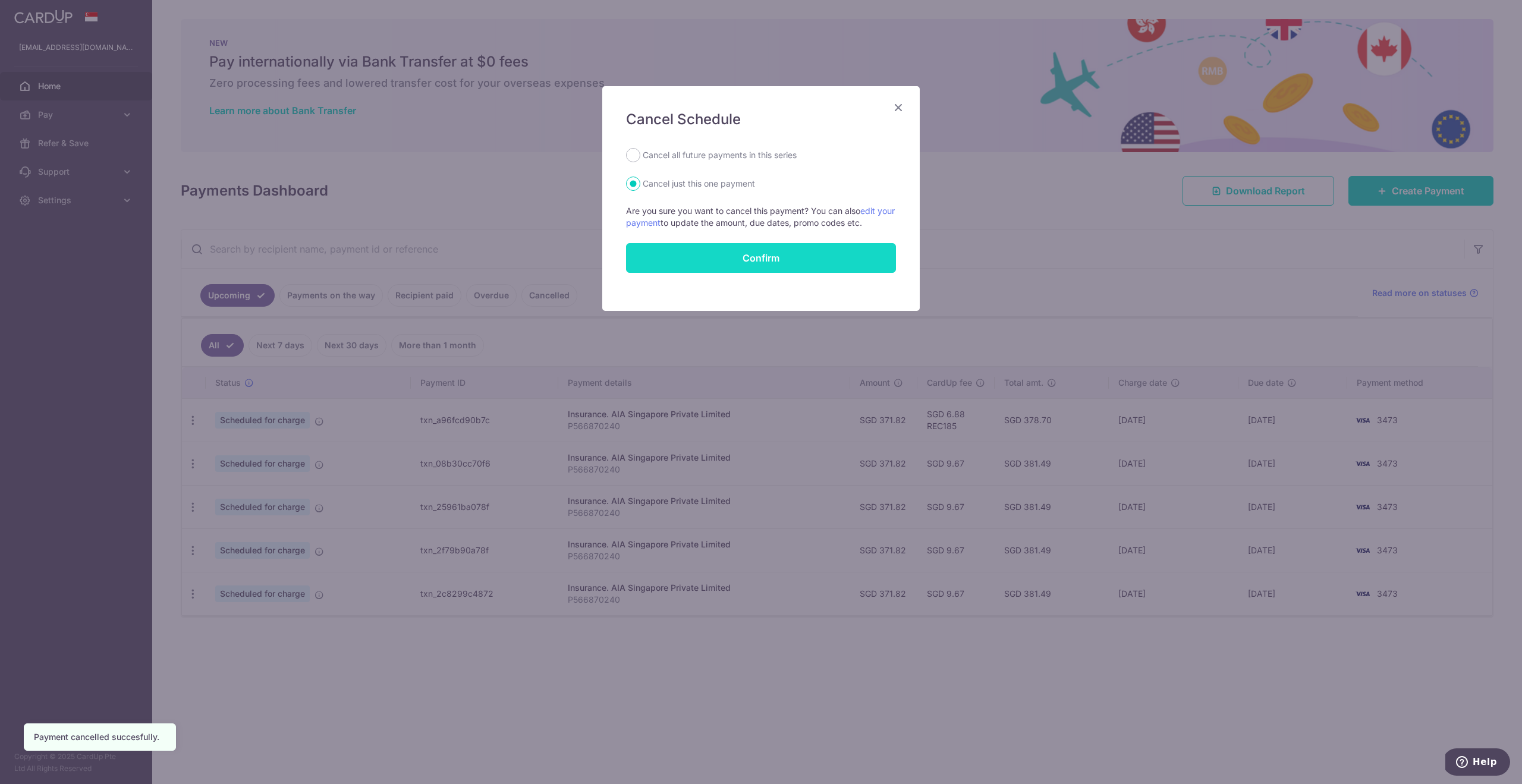
click at [759, 251] on button "Confirm" at bounding box center [761, 258] width 270 height 30
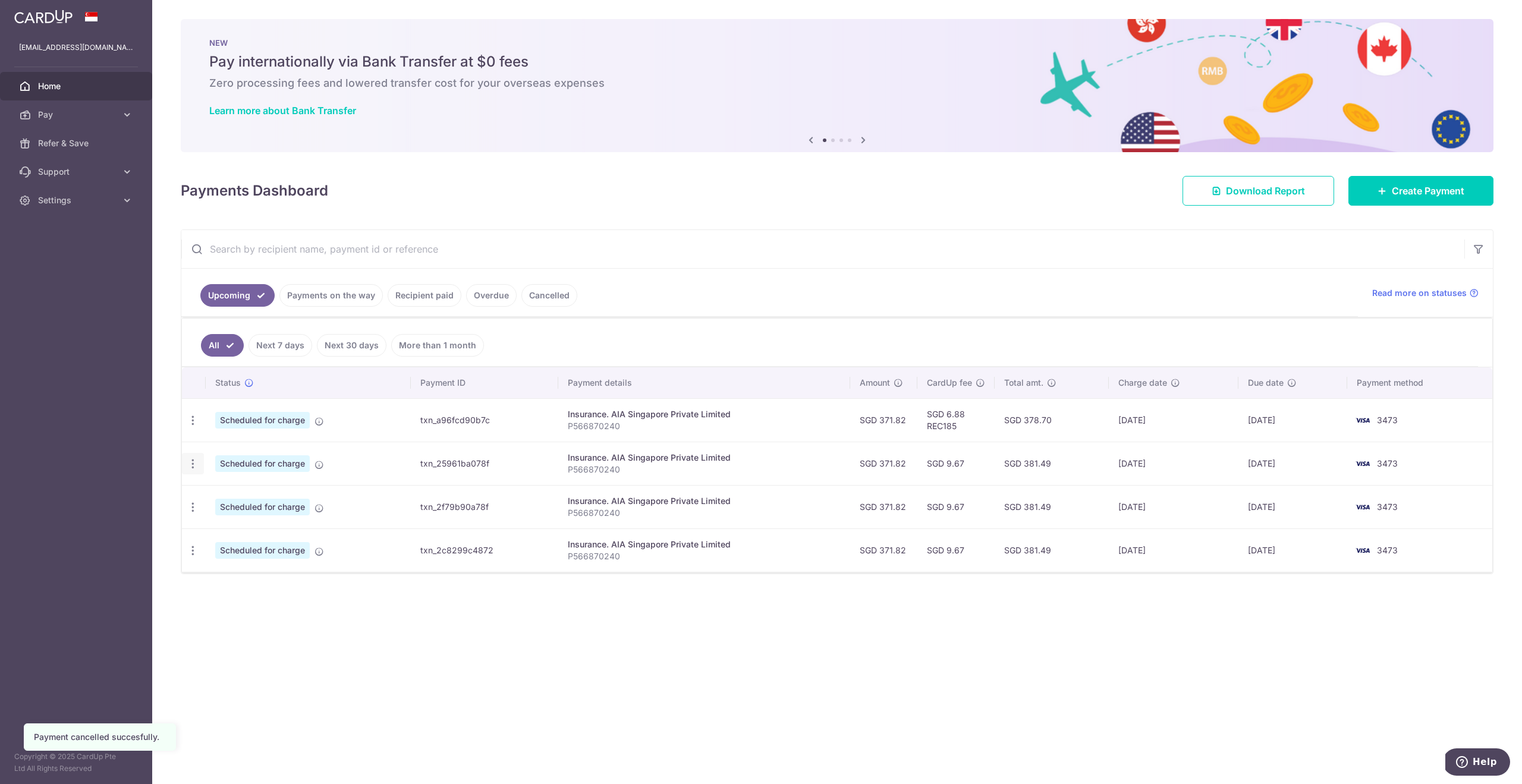
click at [196, 465] on icon "button" at bounding box center [193, 463] width 12 height 12
click at [258, 533] on link "Cancel payment" at bounding box center [245, 525] width 124 height 30
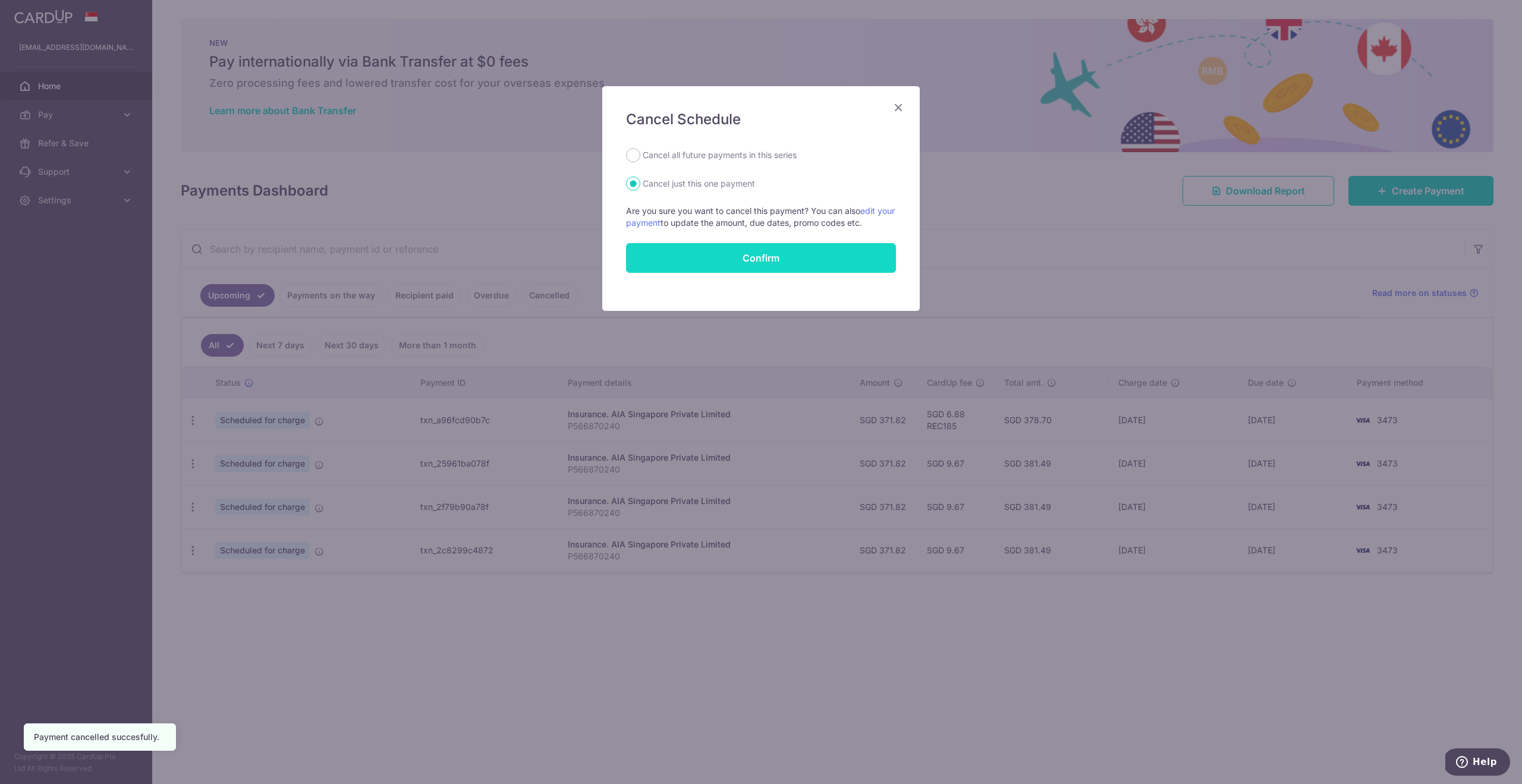
click at [864, 262] on button "Confirm" at bounding box center [761, 258] width 270 height 30
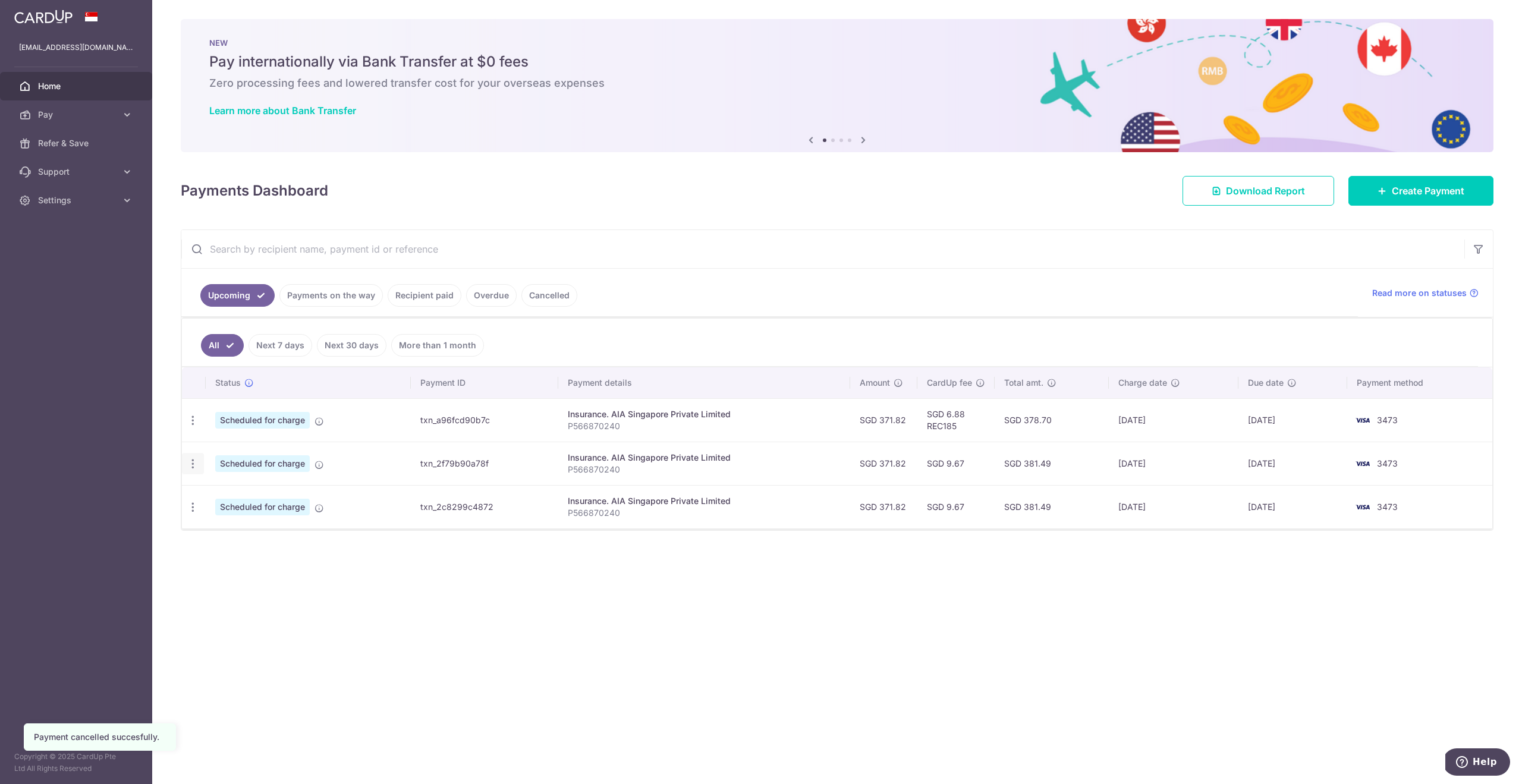
click at [195, 464] on icon "button" at bounding box center [193, 463] width 12 height 12
click at [220, 513] on link "Cancel payment" at bounding box center [245, 525] width 124 height 30
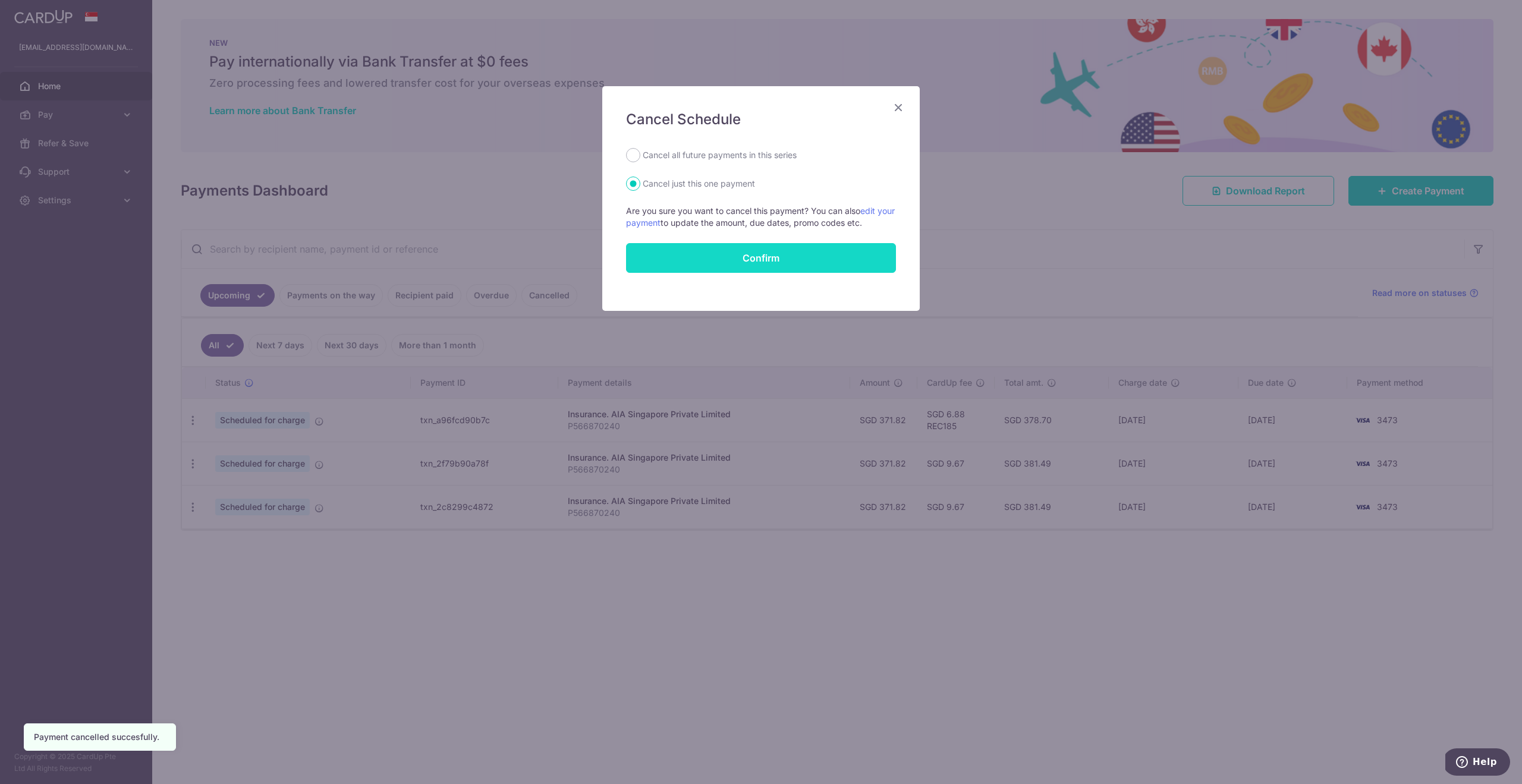
click at [798, 250] on button "Confirm" at bounding box center [761, 258] width 270 height 30
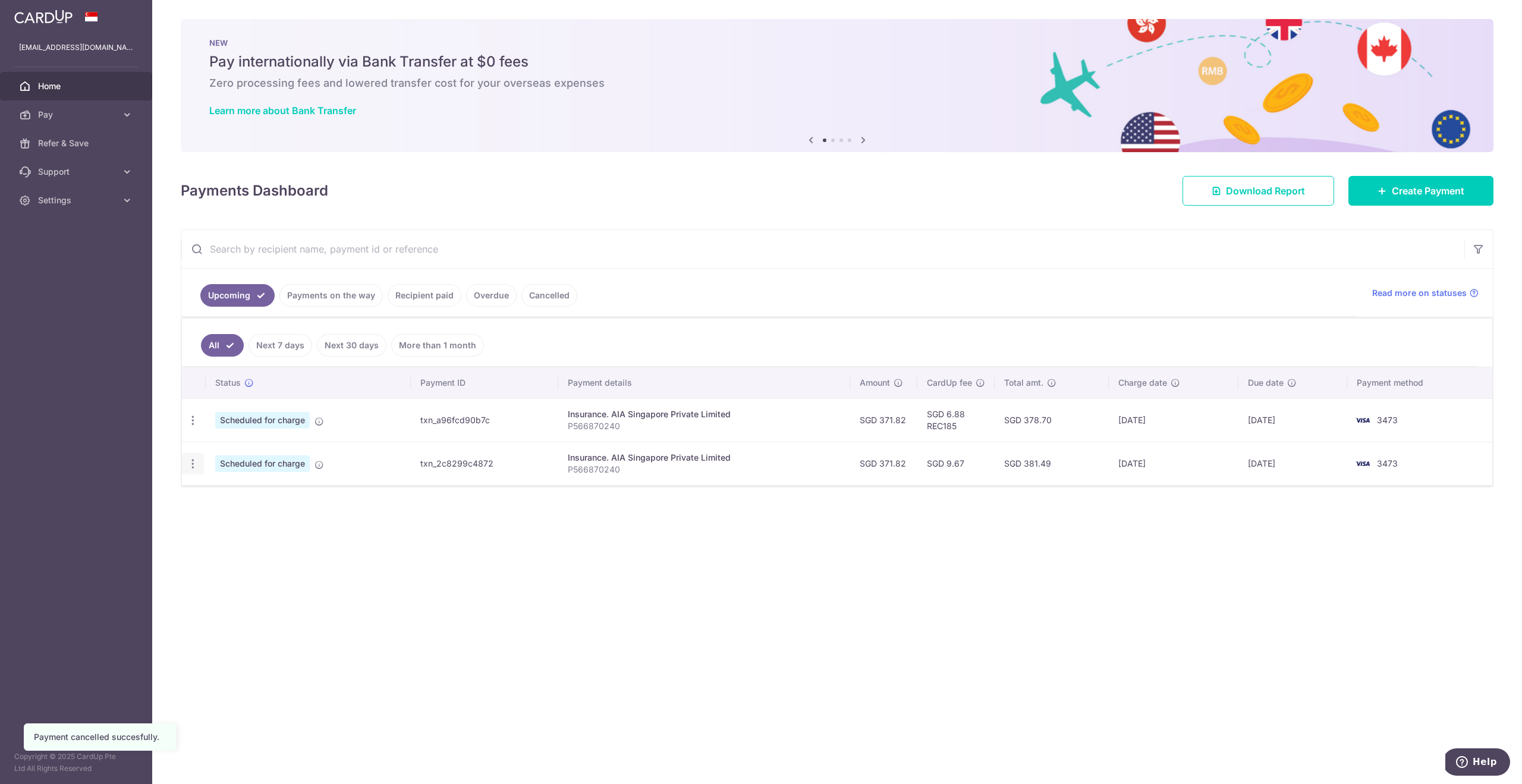
click at [193, 465] on icon "button" at bounding box center [193, 463] width 12 height 12
click at [229, 524] on span "Cancel payment" at bounding box center [256, 525] width 80 height 14
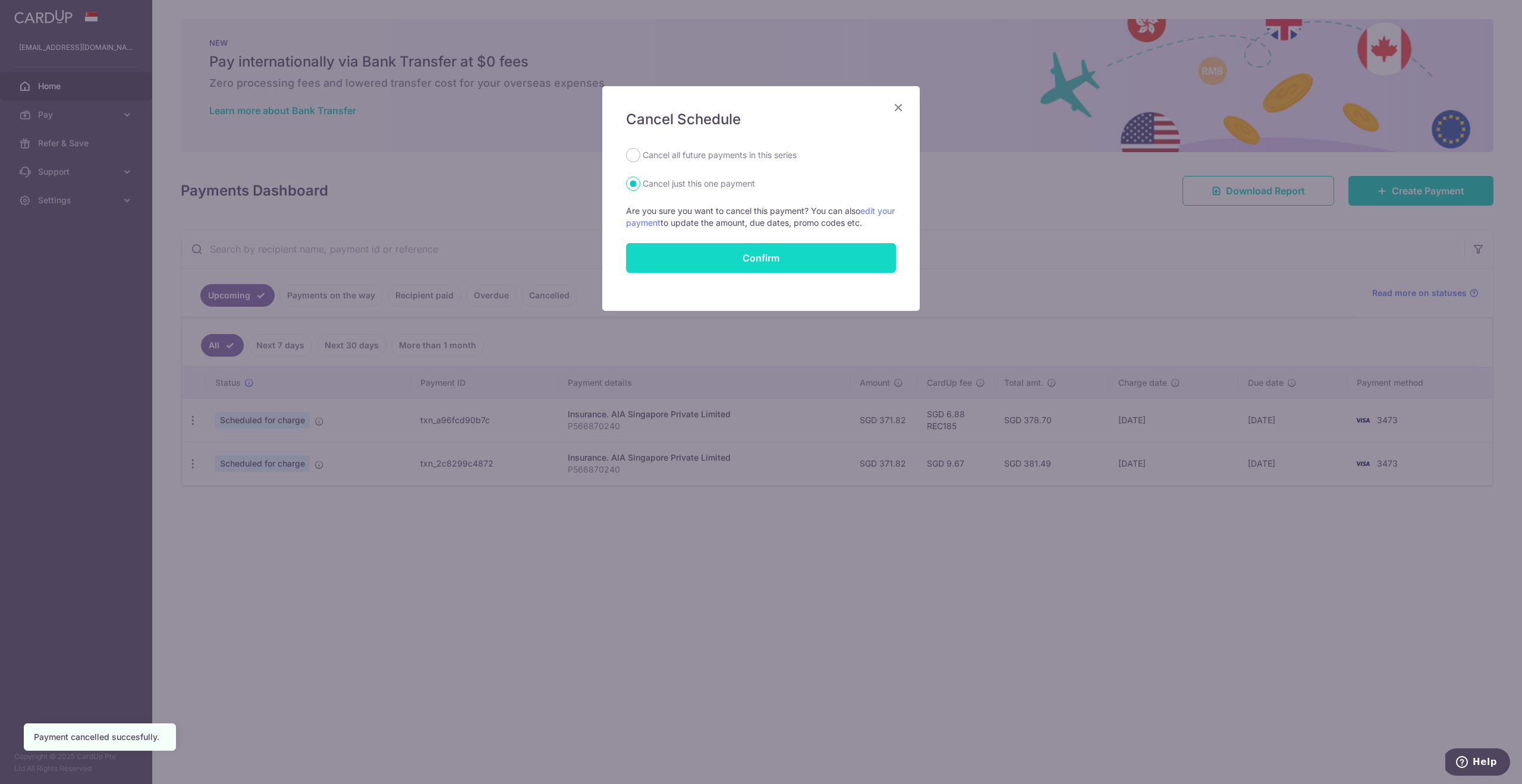
click at [783, 260] on button "Confirm" at bounding box center [761, 258] width 270 height 30
